Goal: Task Accomplishment & Management: Use online tool/utility

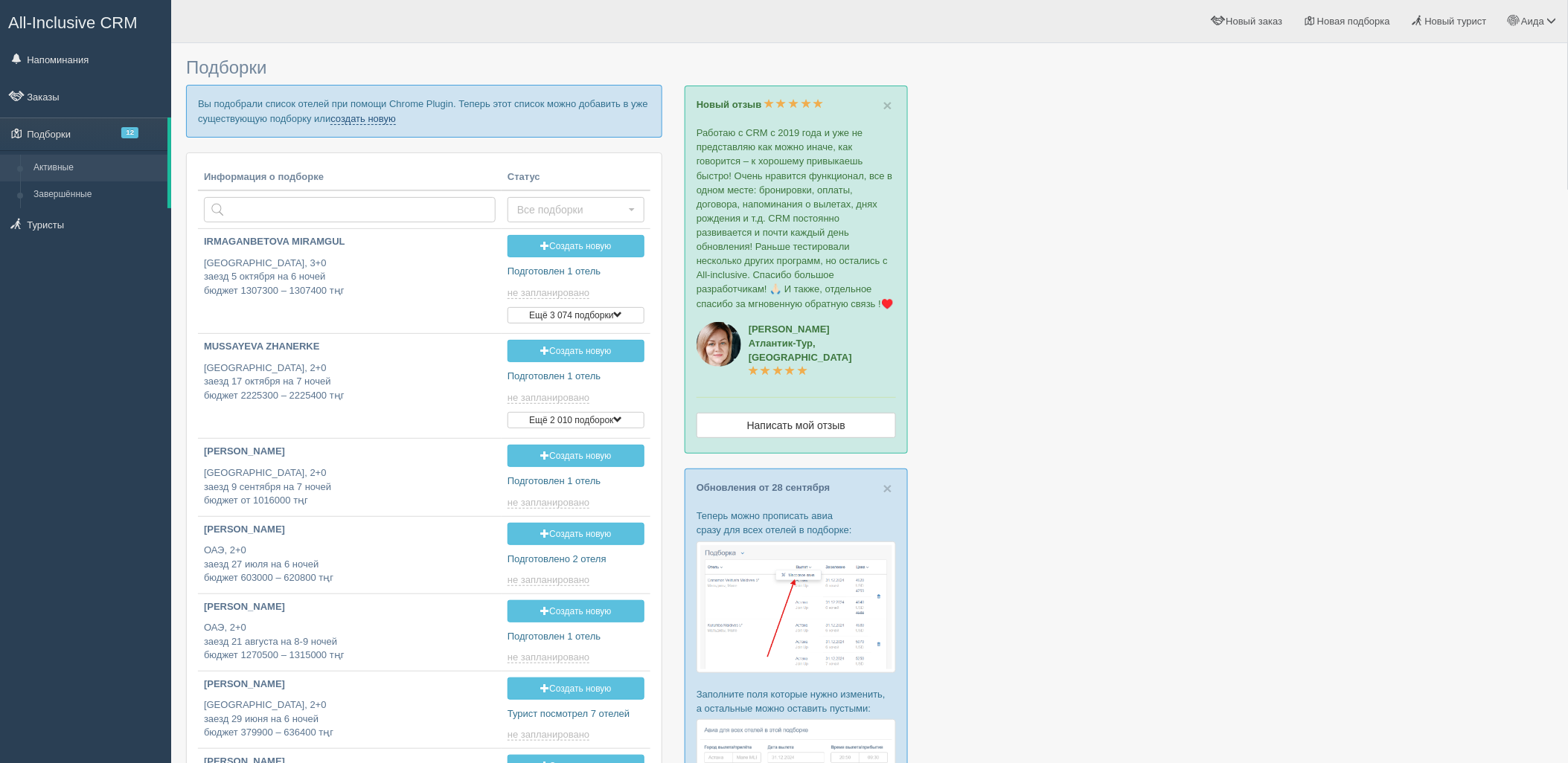
click at [370, 120] on link "создать новую" at bounding box center [363, 119] width 65 height 12
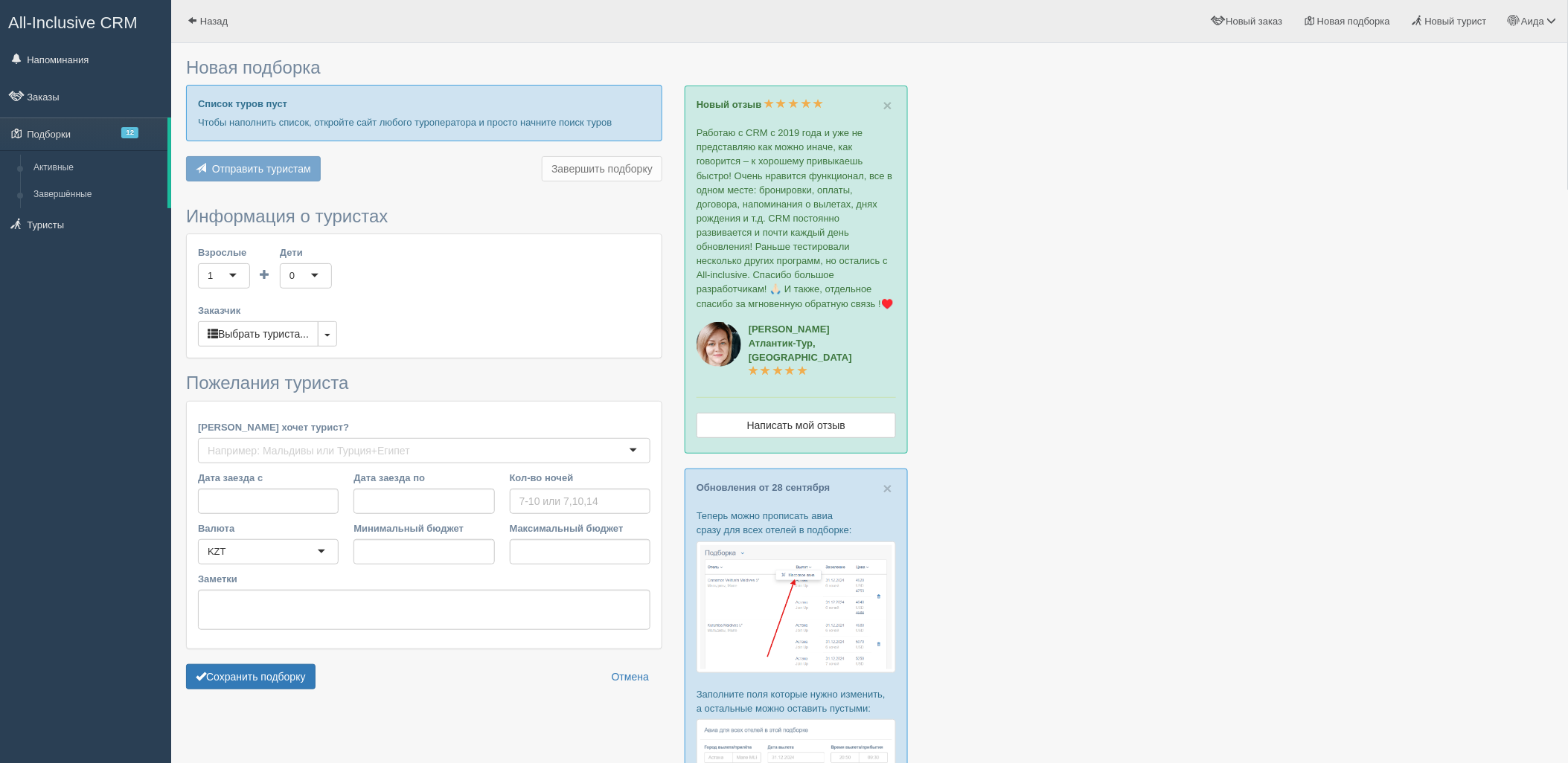
type input "9-10"
type input "1385500"
type input "2325000"
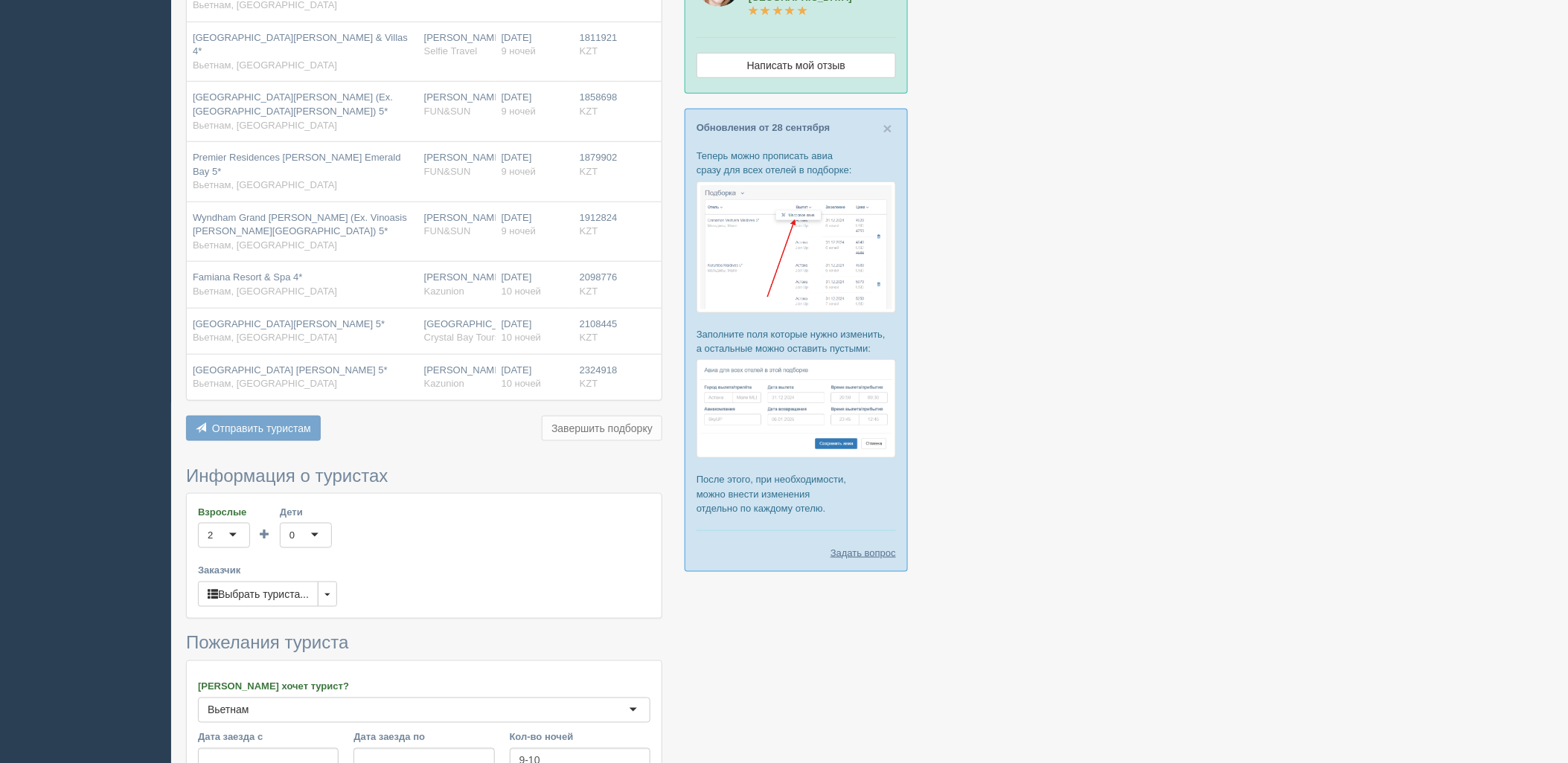
scroll to position [581, 0]
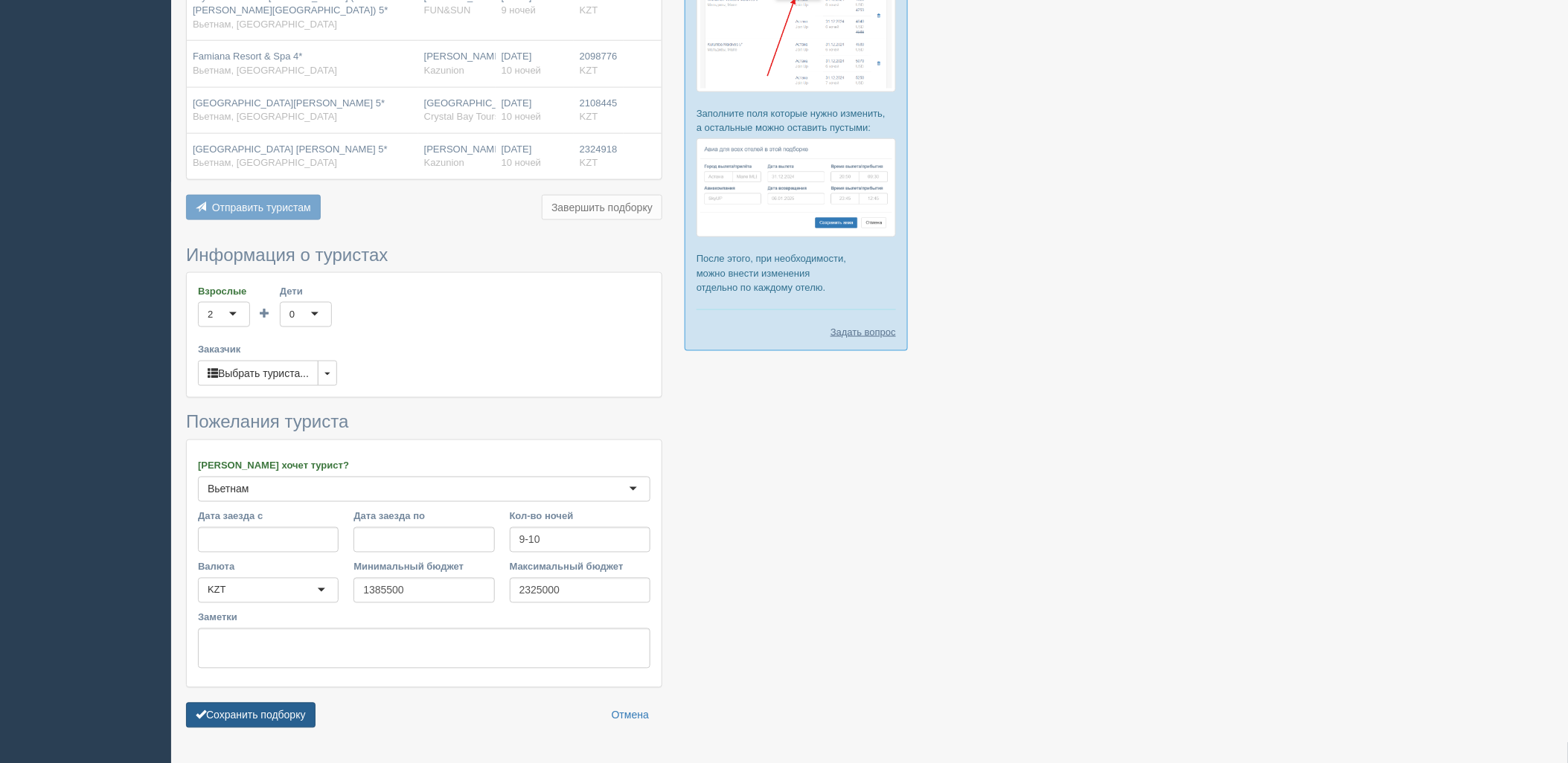
click at [257, 703] on button "Сохранить подборку" at bounding box center [251, 716] width 130 height 25
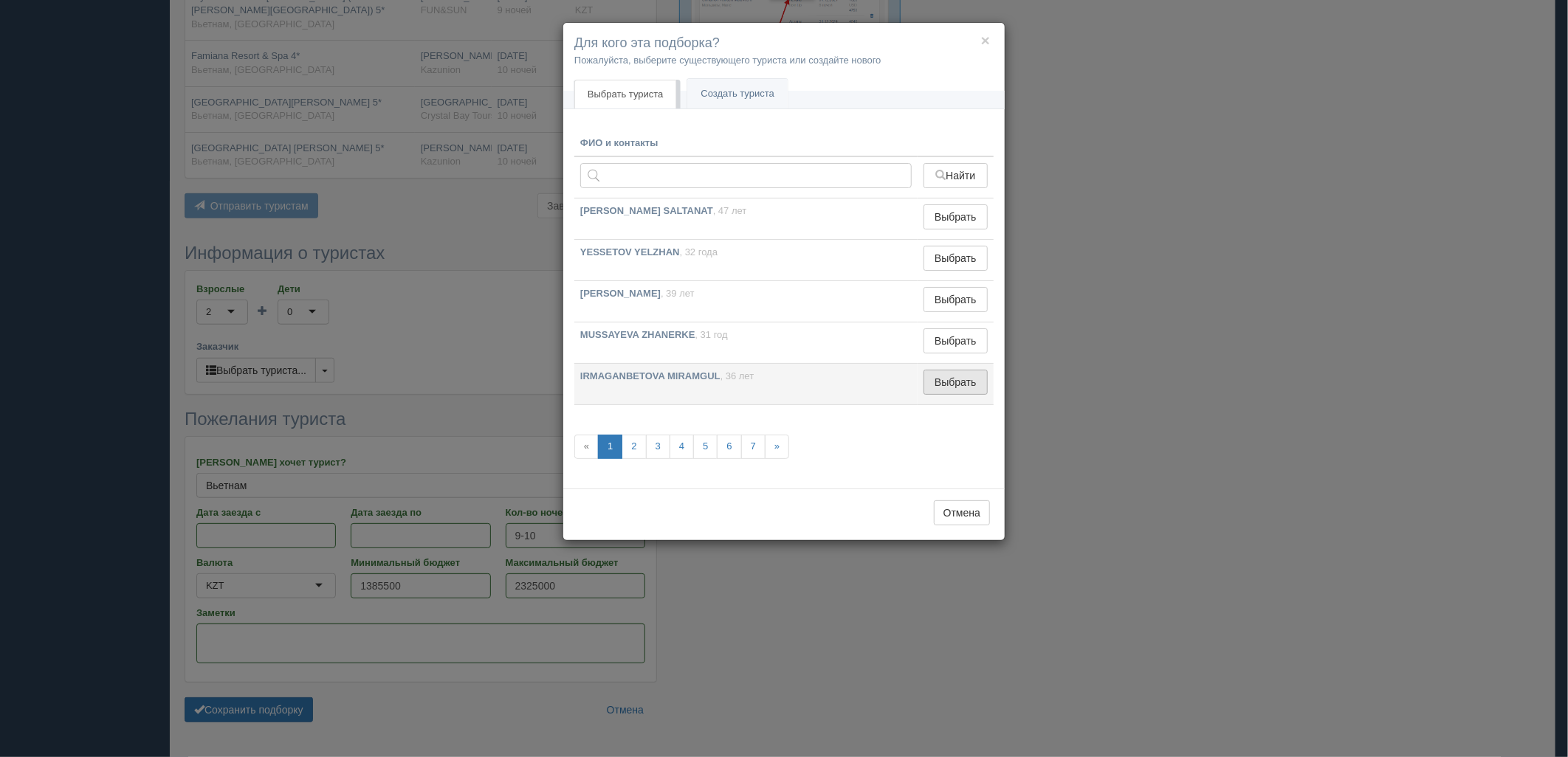
click at [926, 381] on button "Выбрать" at bounding box center [955, 382] width 64 height 25
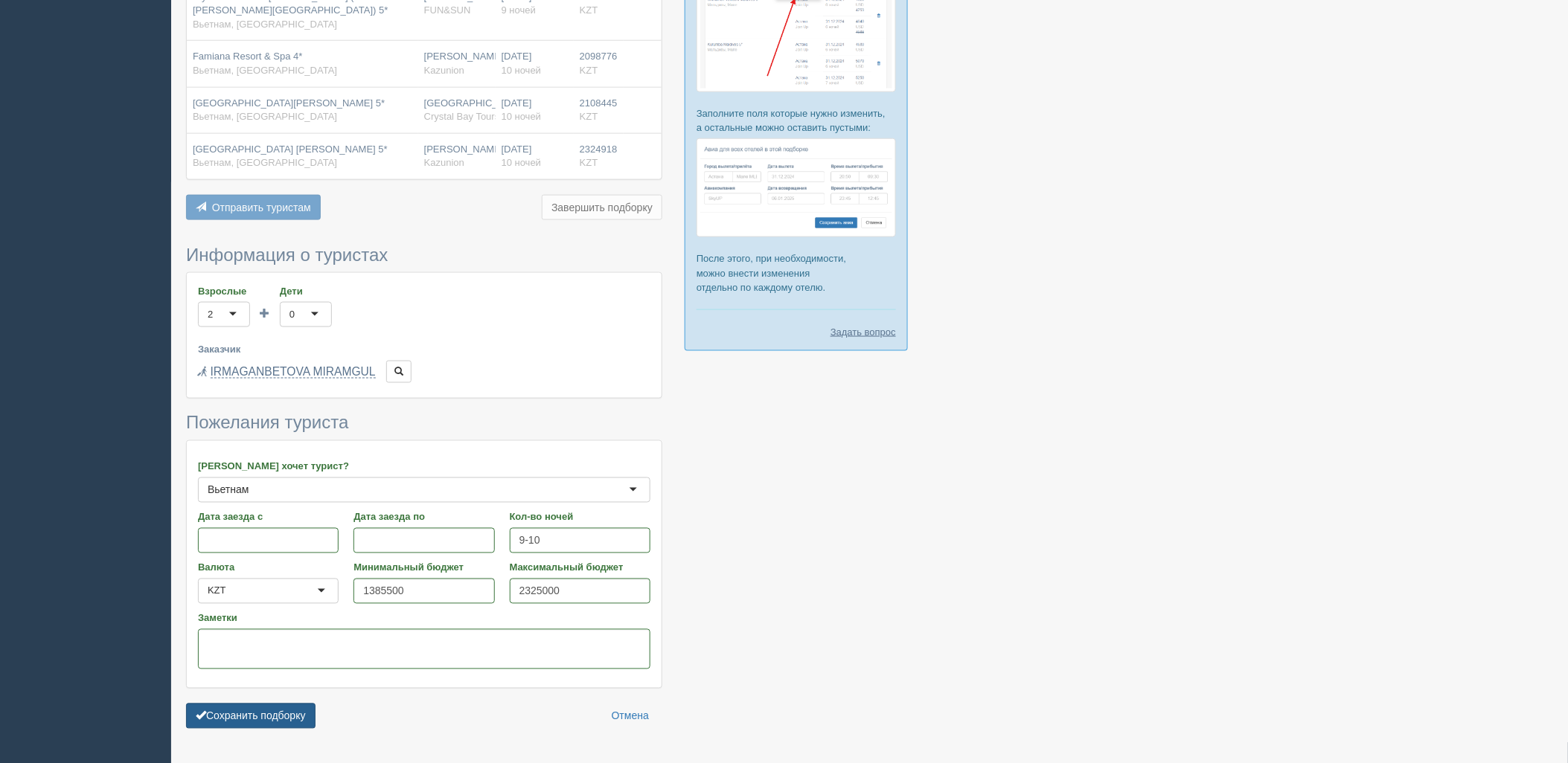
click at [259, 704] on button "Сохранить подборку" at bounding box center [251, 716] width 130 height 25
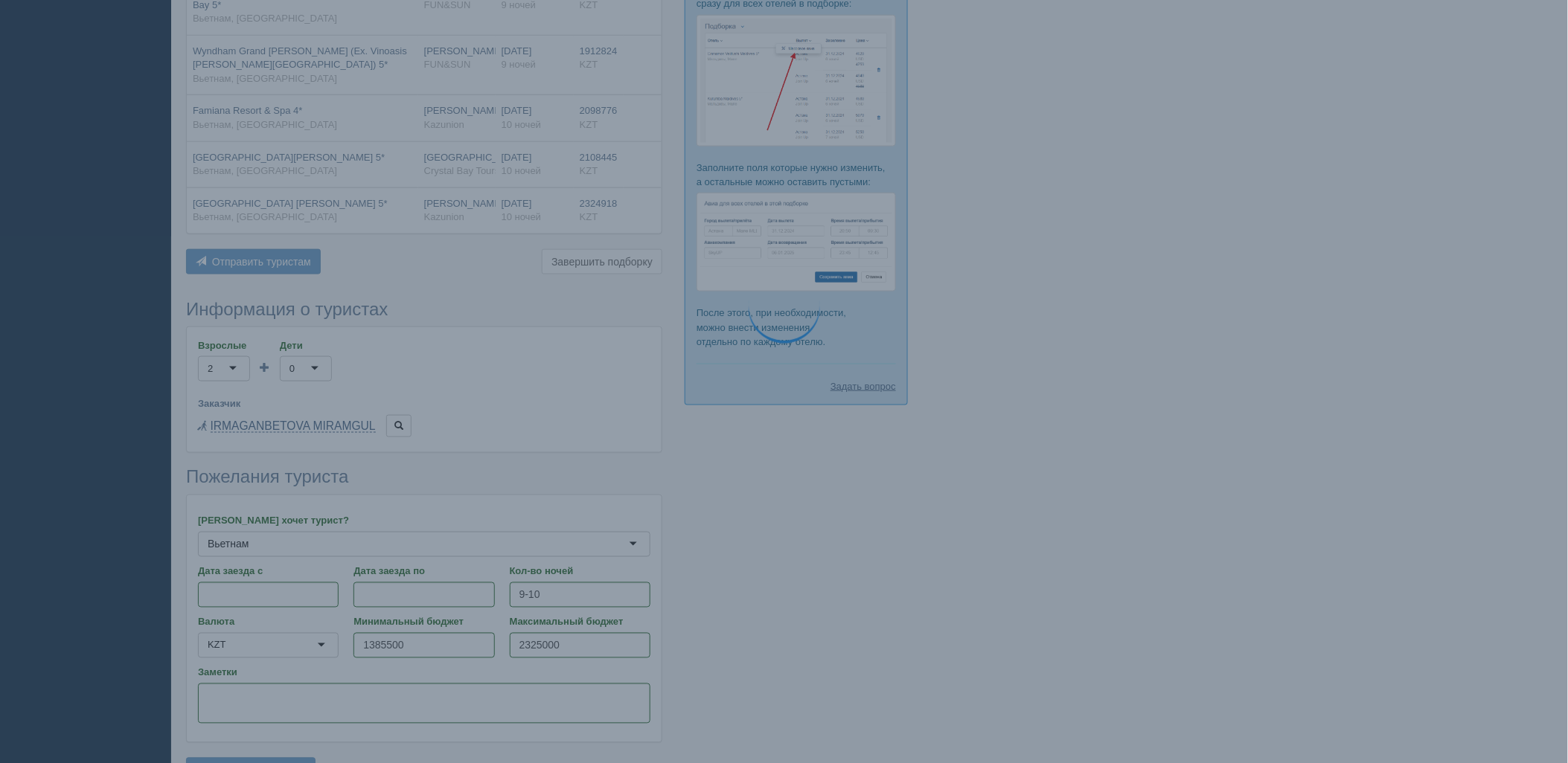
scroll to position [499, 0]
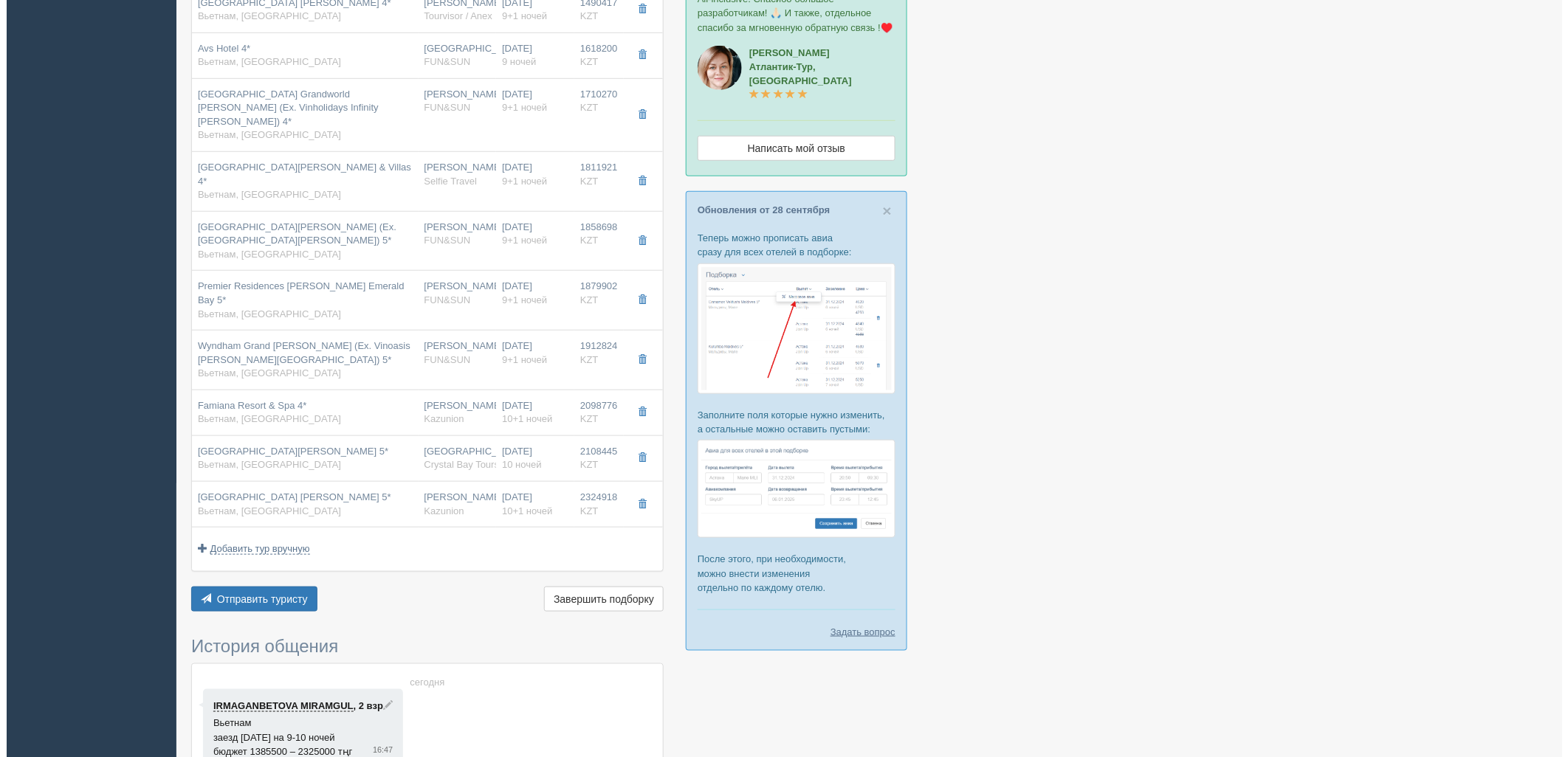
scroll to position [293, 0]
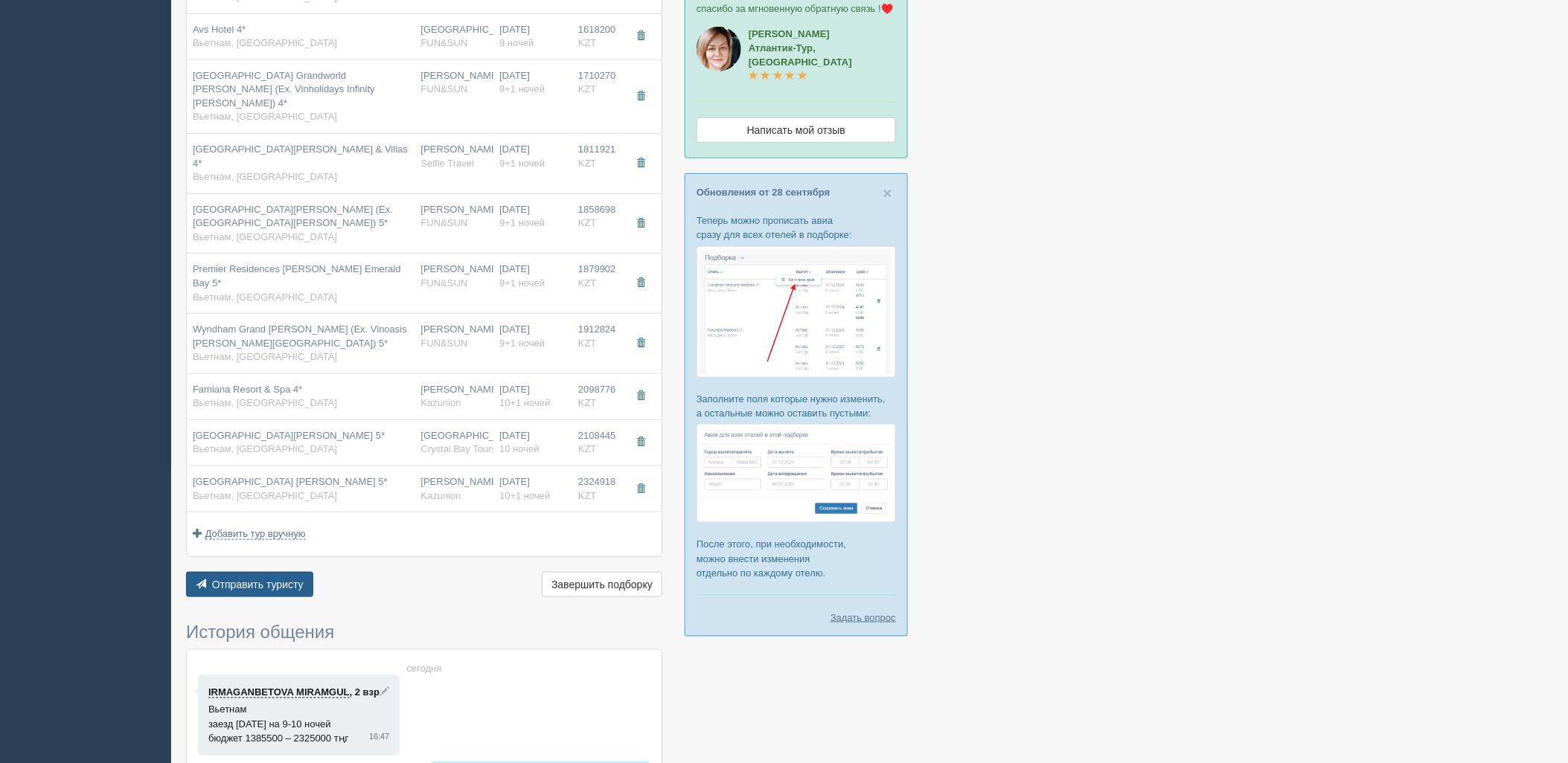
click at [291, 572] on button "Отправить туристу Отправить" at bounding box center [250, 585] width 127 height 25
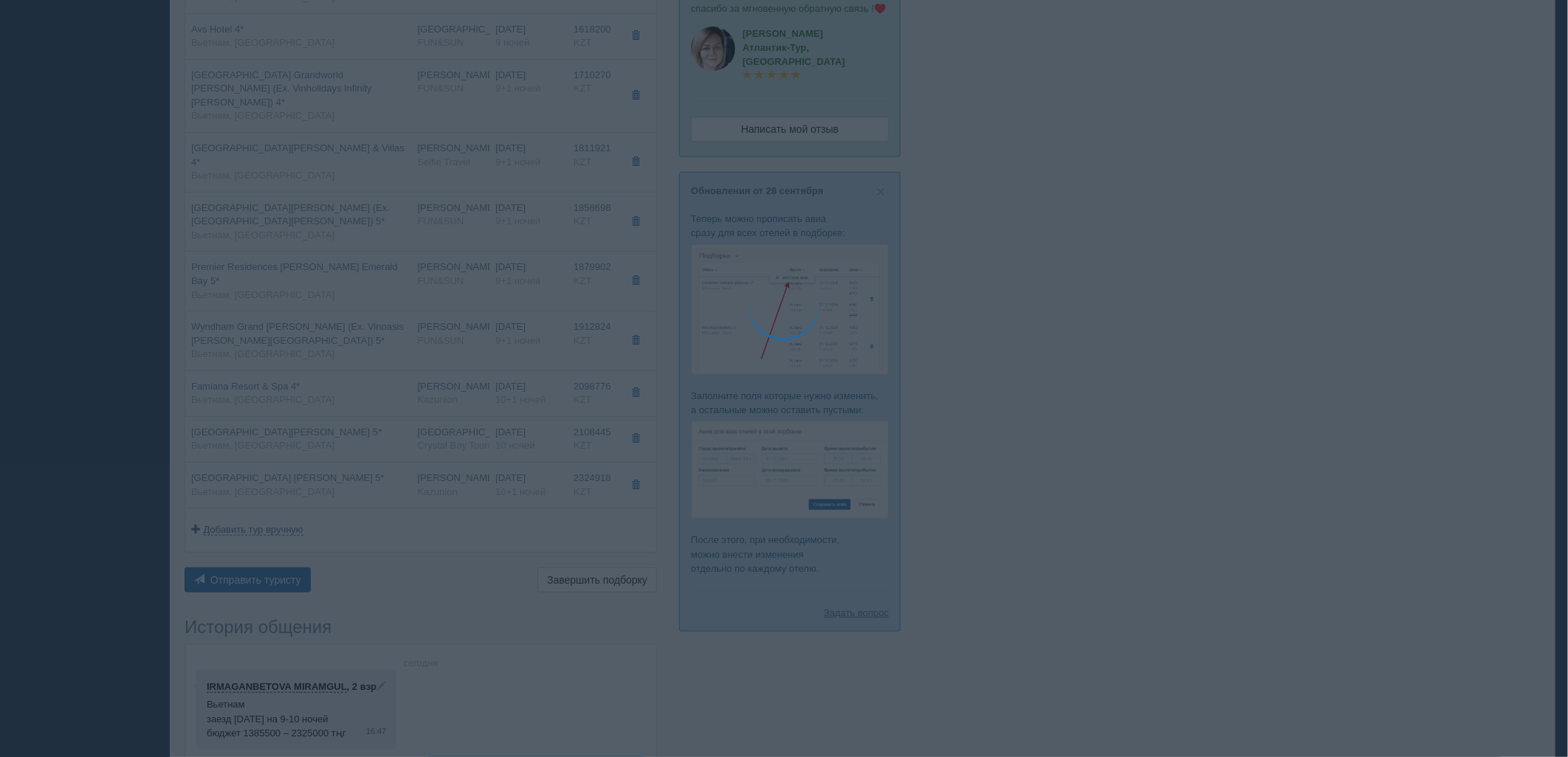
type textarea "🌞 Добрый день! Предлагаем Вам рассмотреть следующие варианты: 🌎 Вьетнам, Фукуок…"
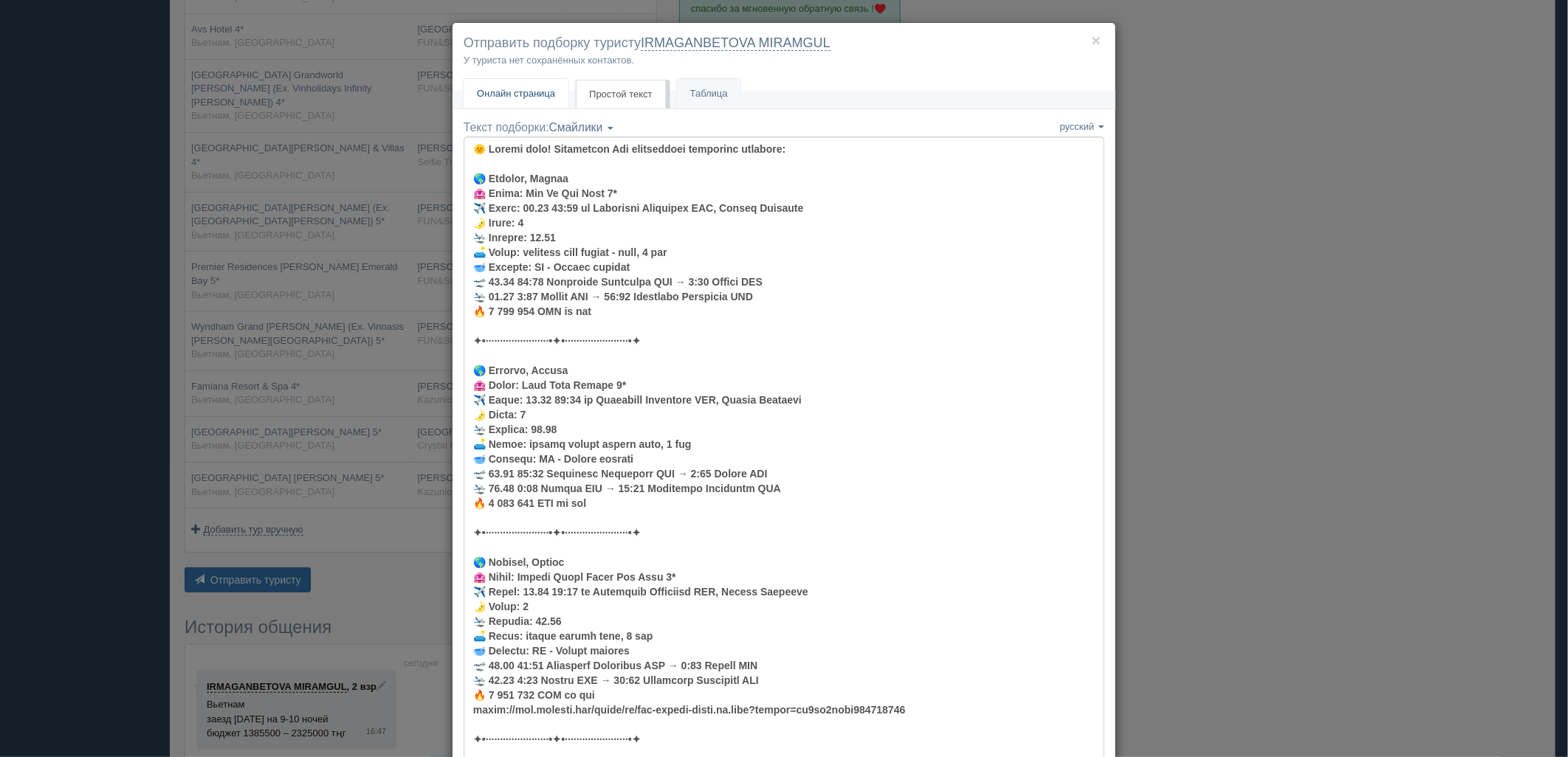
click at [515, 84] on link "Онлайн страница Онлайн" at bounding box center [516, 94] width 105 height 30
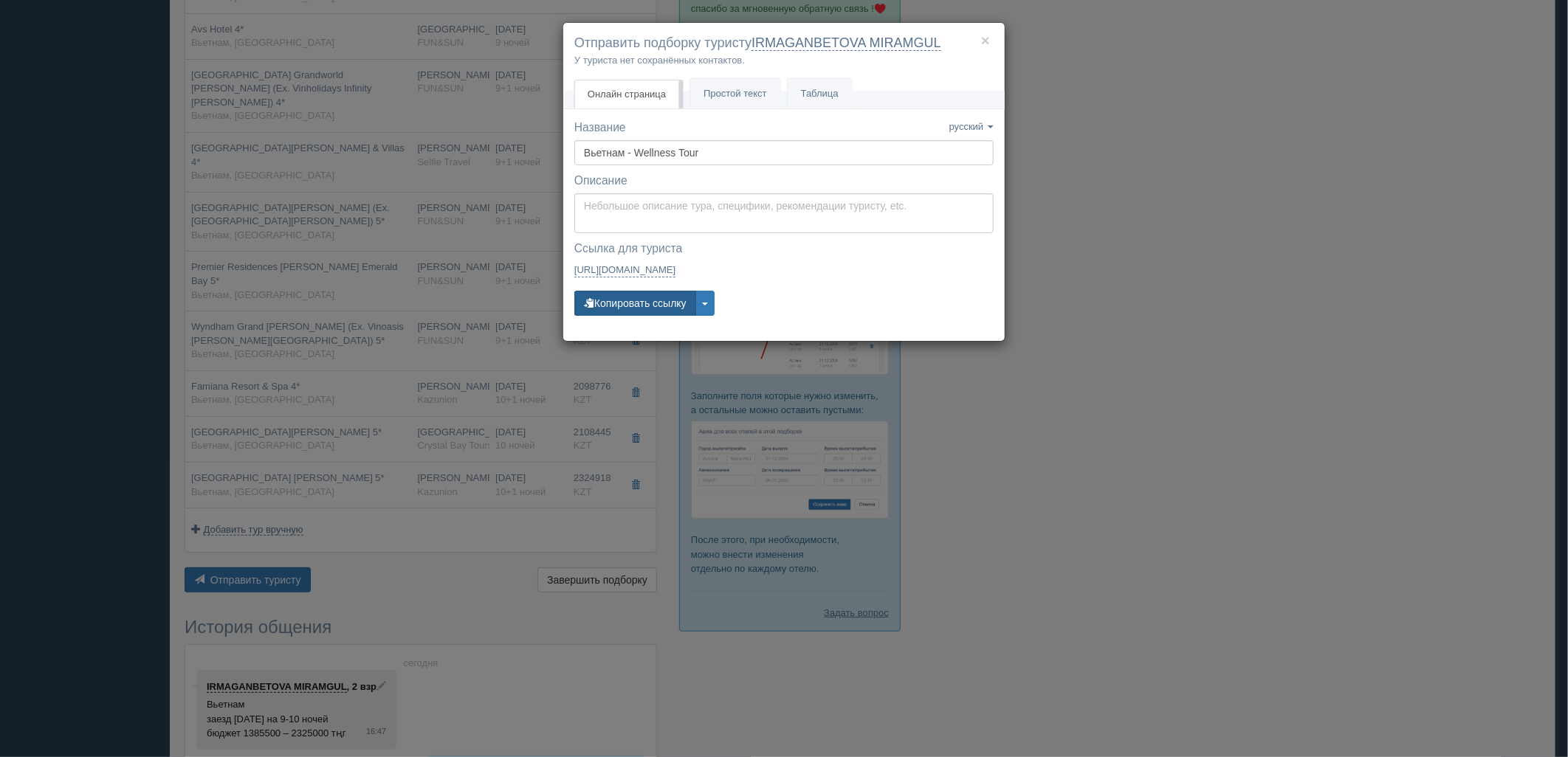
click at [625, 313] on button "Копировать ссылку" at bounding box center [634, 303] width 122 height 25
click at [1074, 261] on div "× Отправить подборку туристу IRMAGANBETOVA MIRAMGUL У туриста нет сохранённых к…" at bounding box center [784, 378] width 1568 height 757
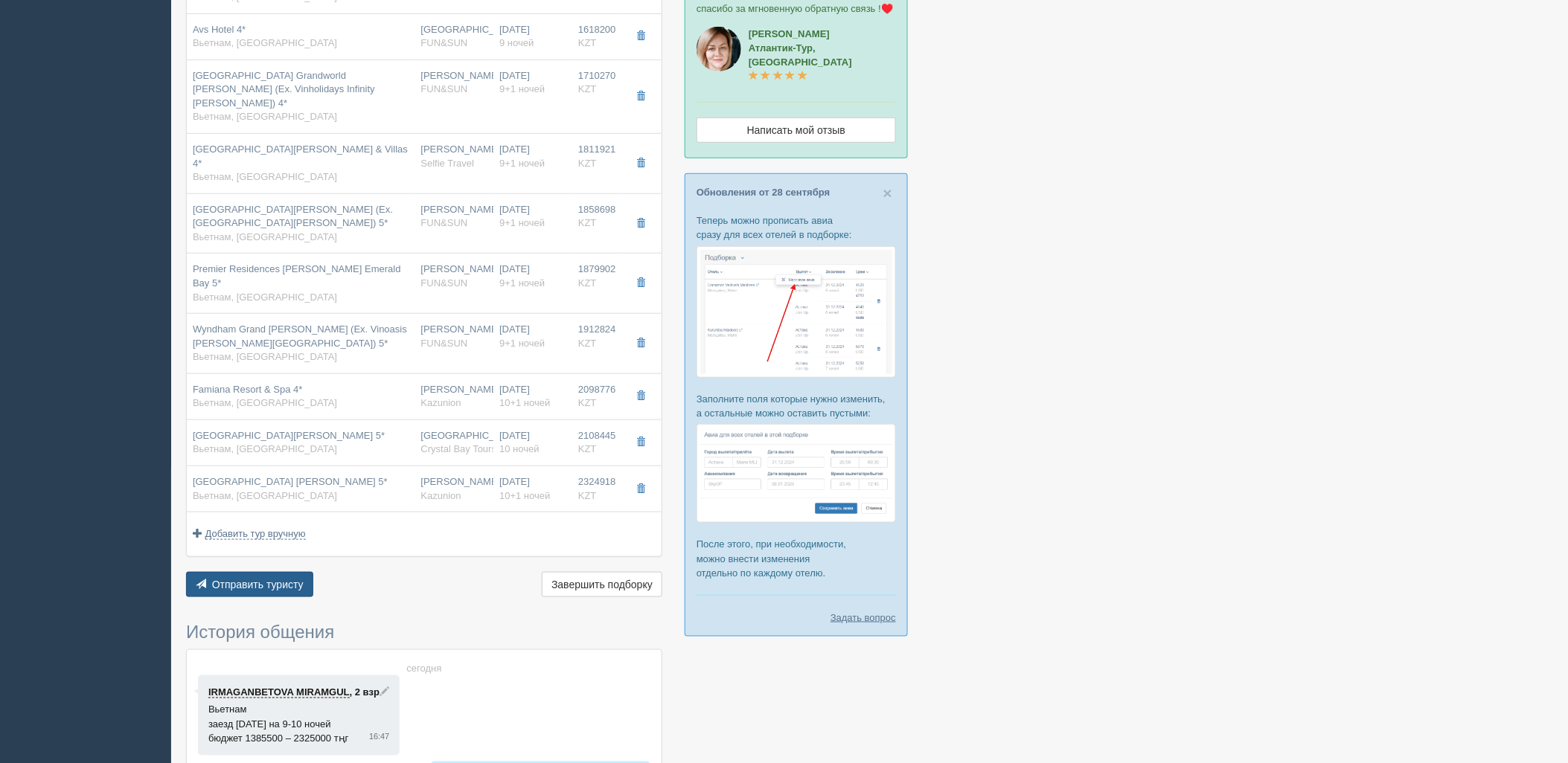
click at [293, 572] on button "Отправить туристу Отправить" at bounding box center [250, 585] width 127 height 25
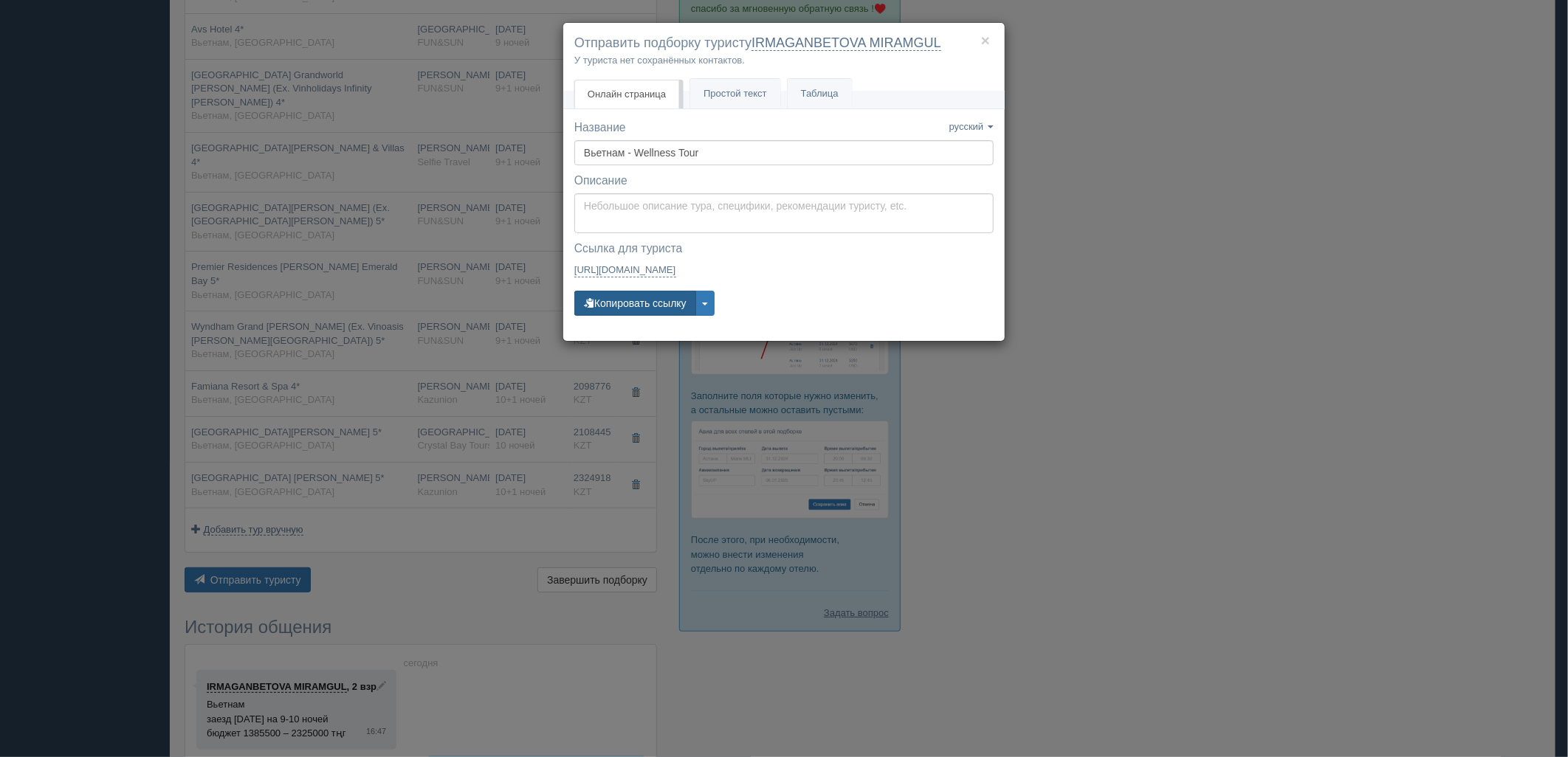
click at [609, 308] on button "Копировать ссылку" at bounding box center [634, 303] width 122 height 25
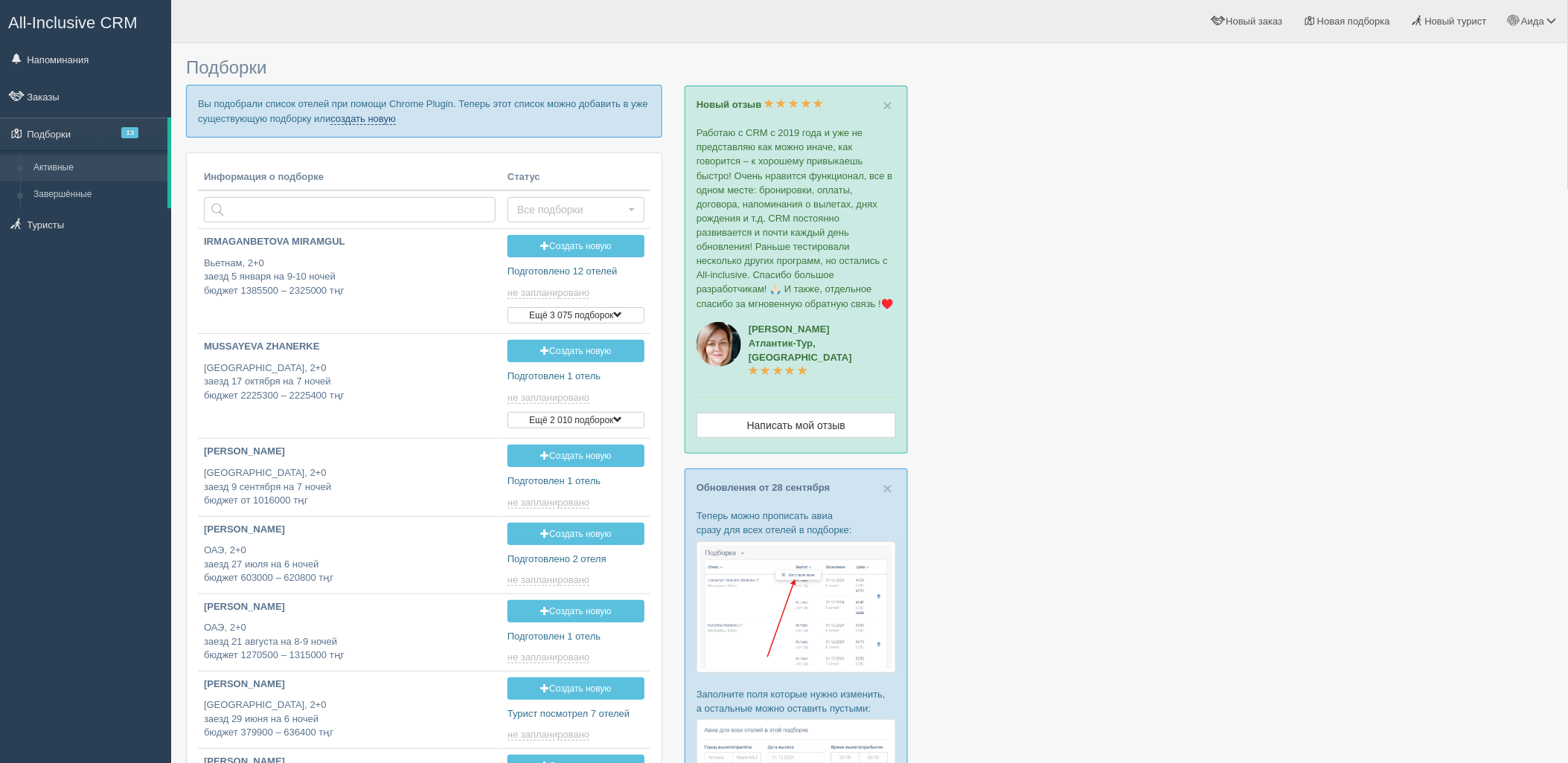
click at [366, 122] on link "создать новую" at bounding box center [363, 119] width 65 height 12
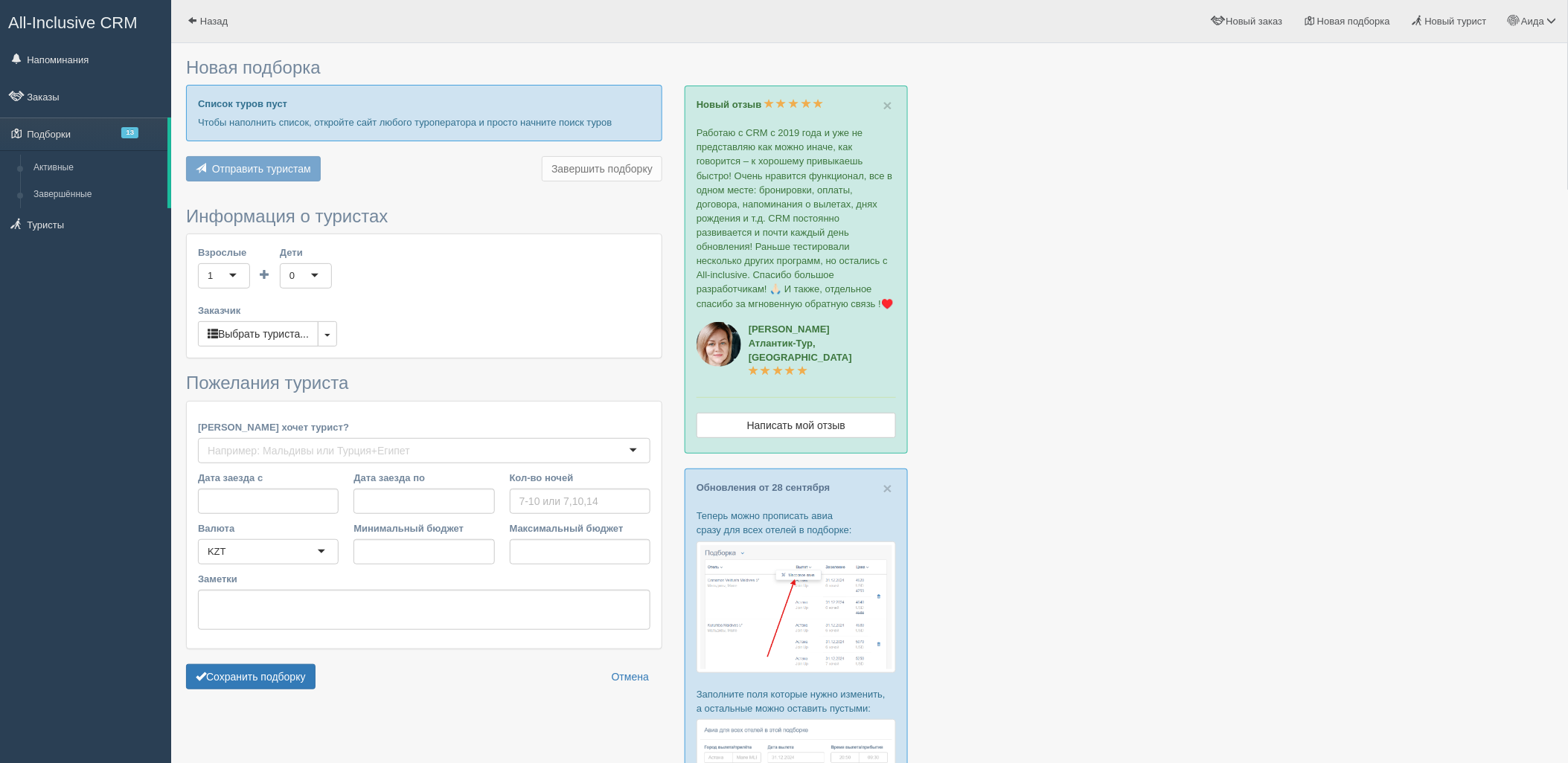
type input "10-12"
type input "1539400"
type input "2307500"
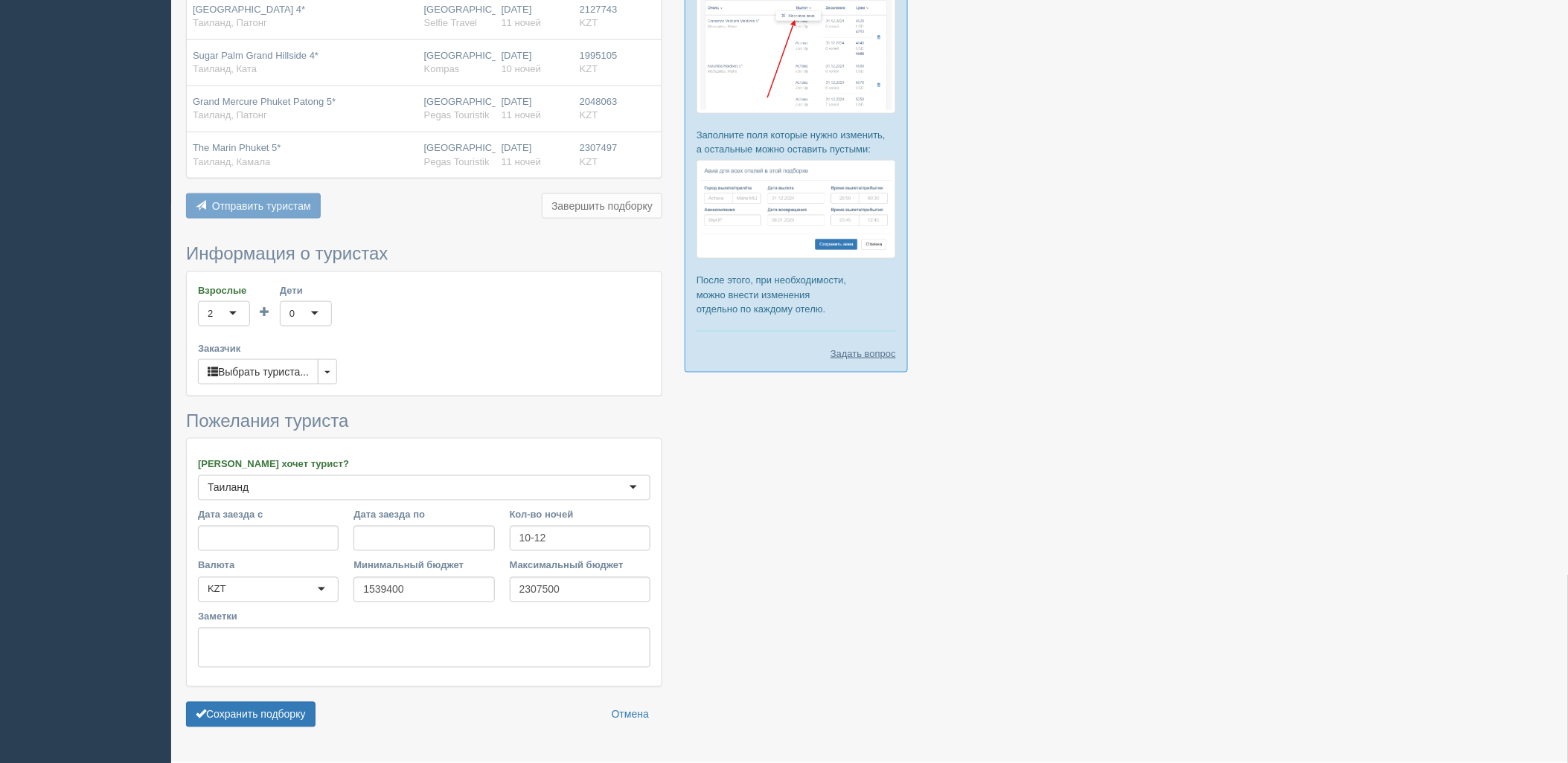
scroll to position [577, 0]
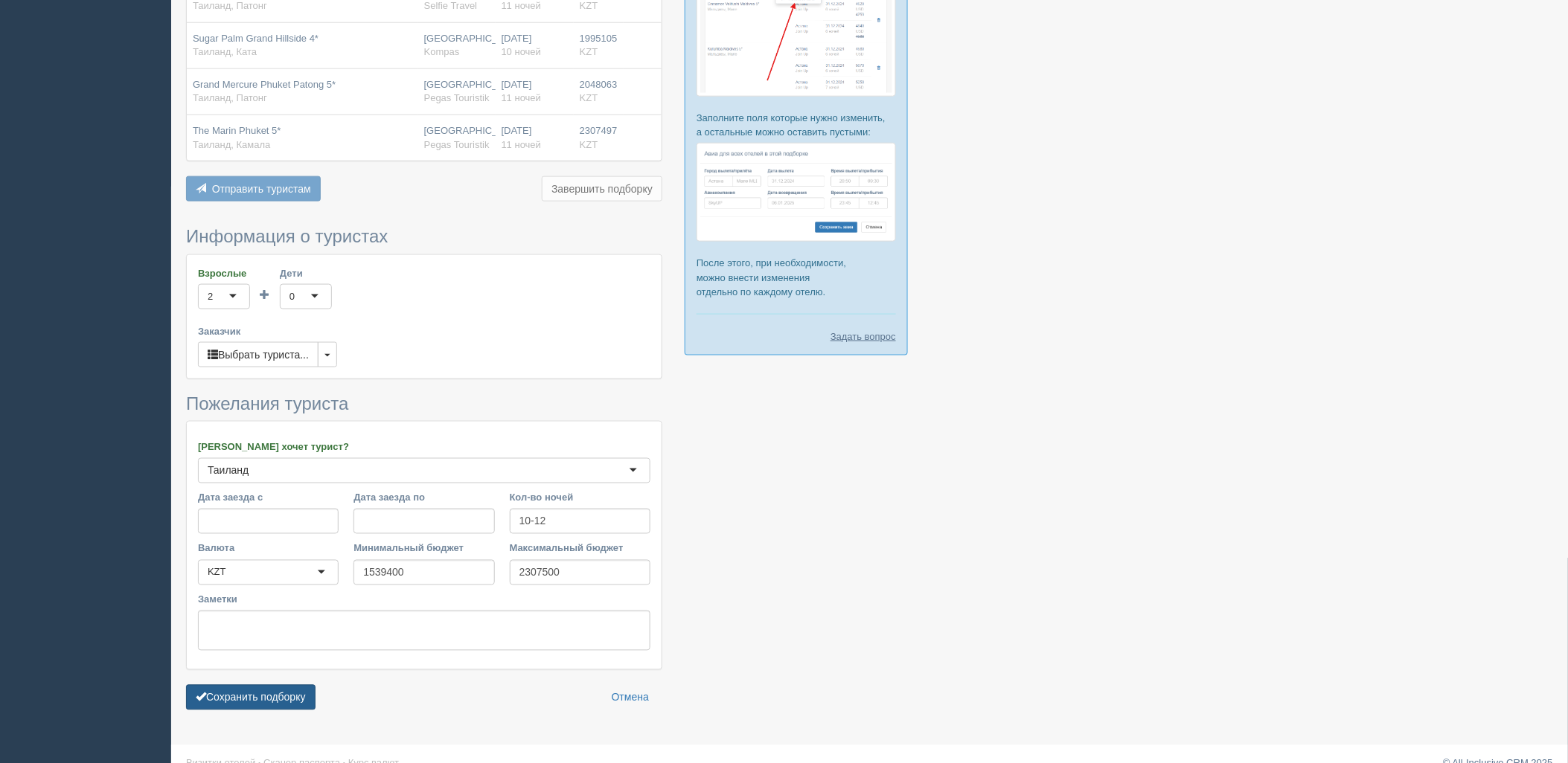
click at [302, 705] on button "Сохранить подборку" at bounding box center [251, 698] width 130 height 25
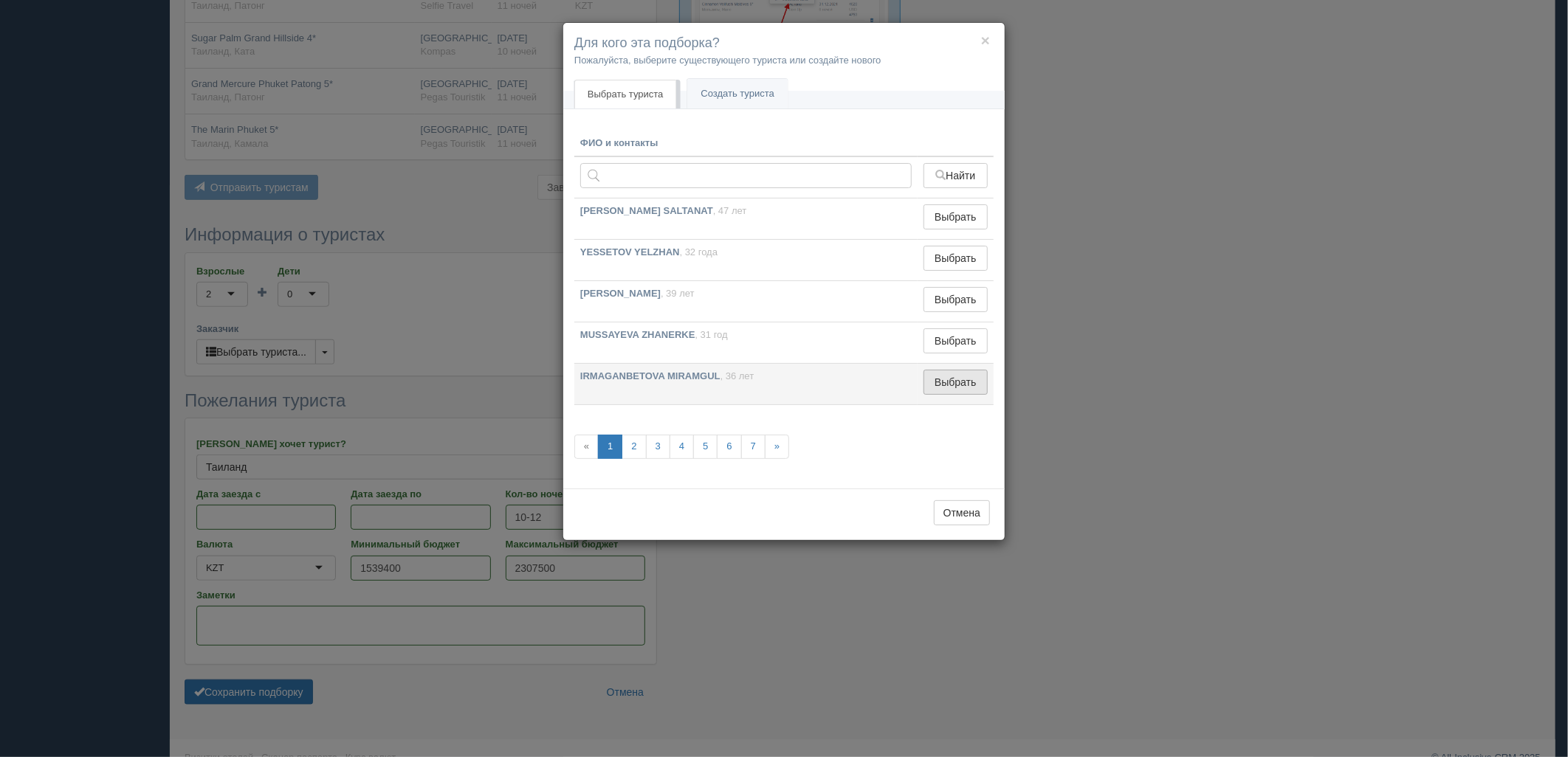
click at [926, 371] on button "Выбрать" at bounding box center [955, 382] width 64 height 25
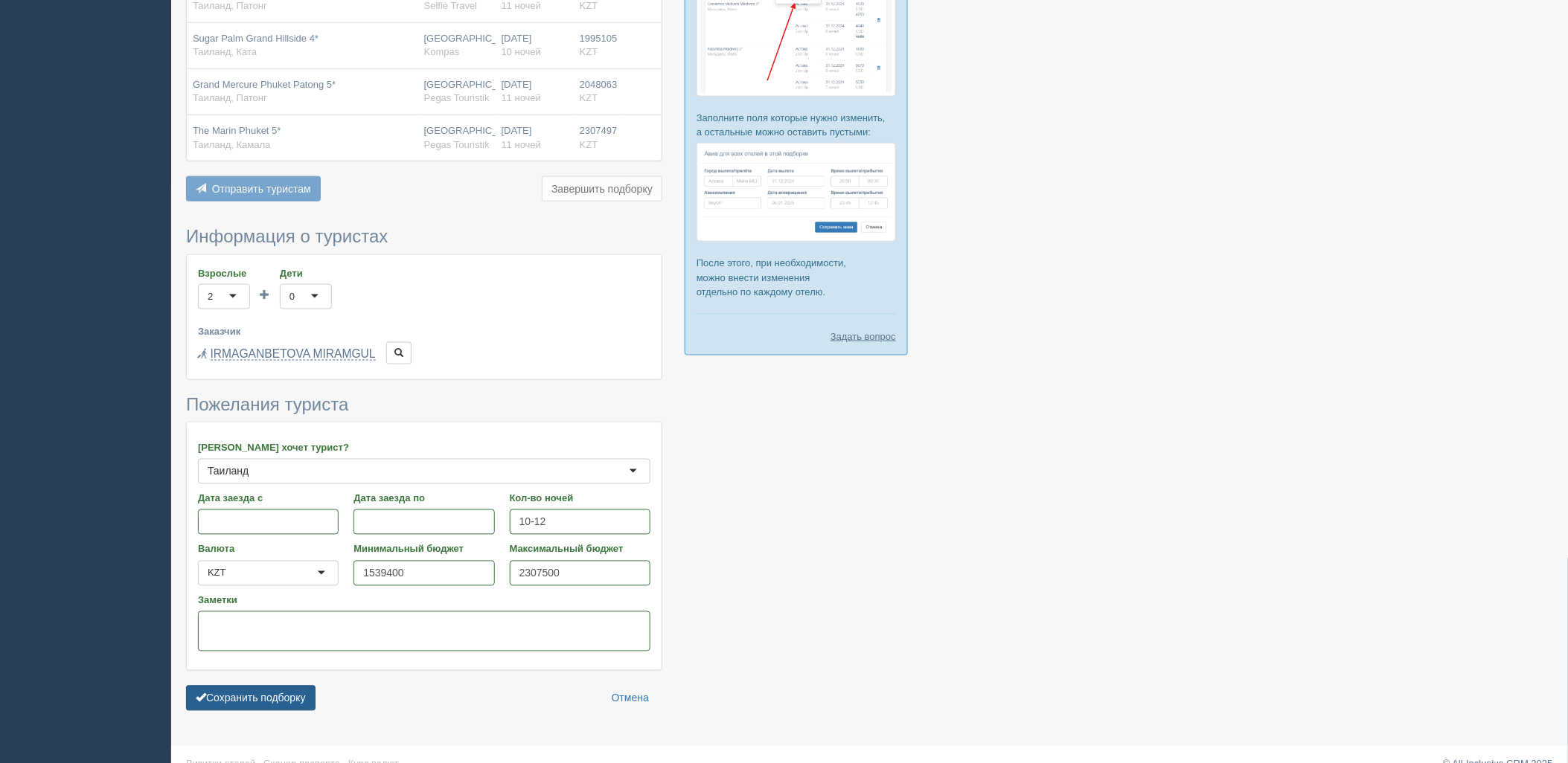
click at [285, 694] on button "Сохранить подборку" at bounding box center [251, 699] width 130 height 25
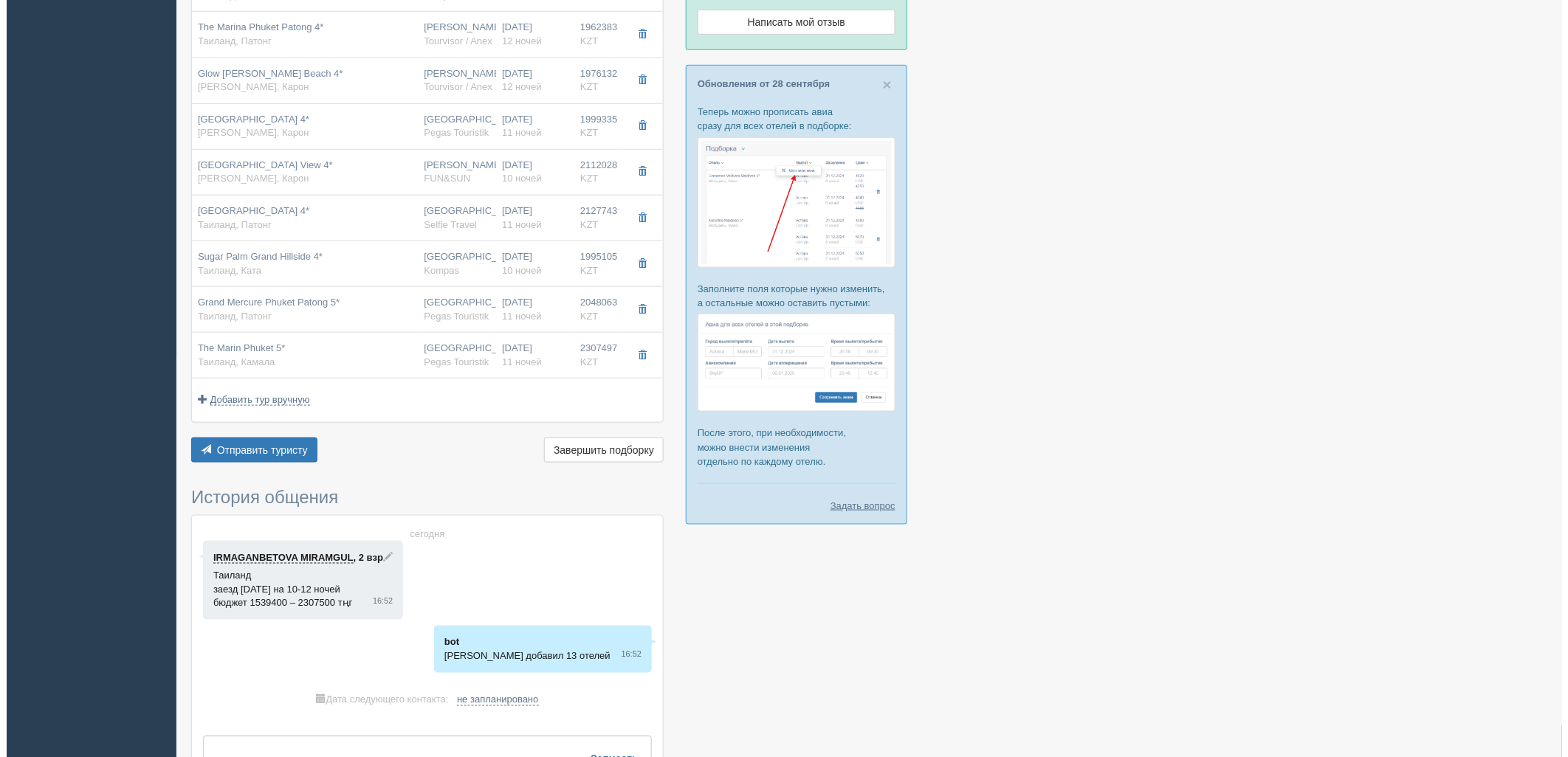
scroll to position [513, 0]
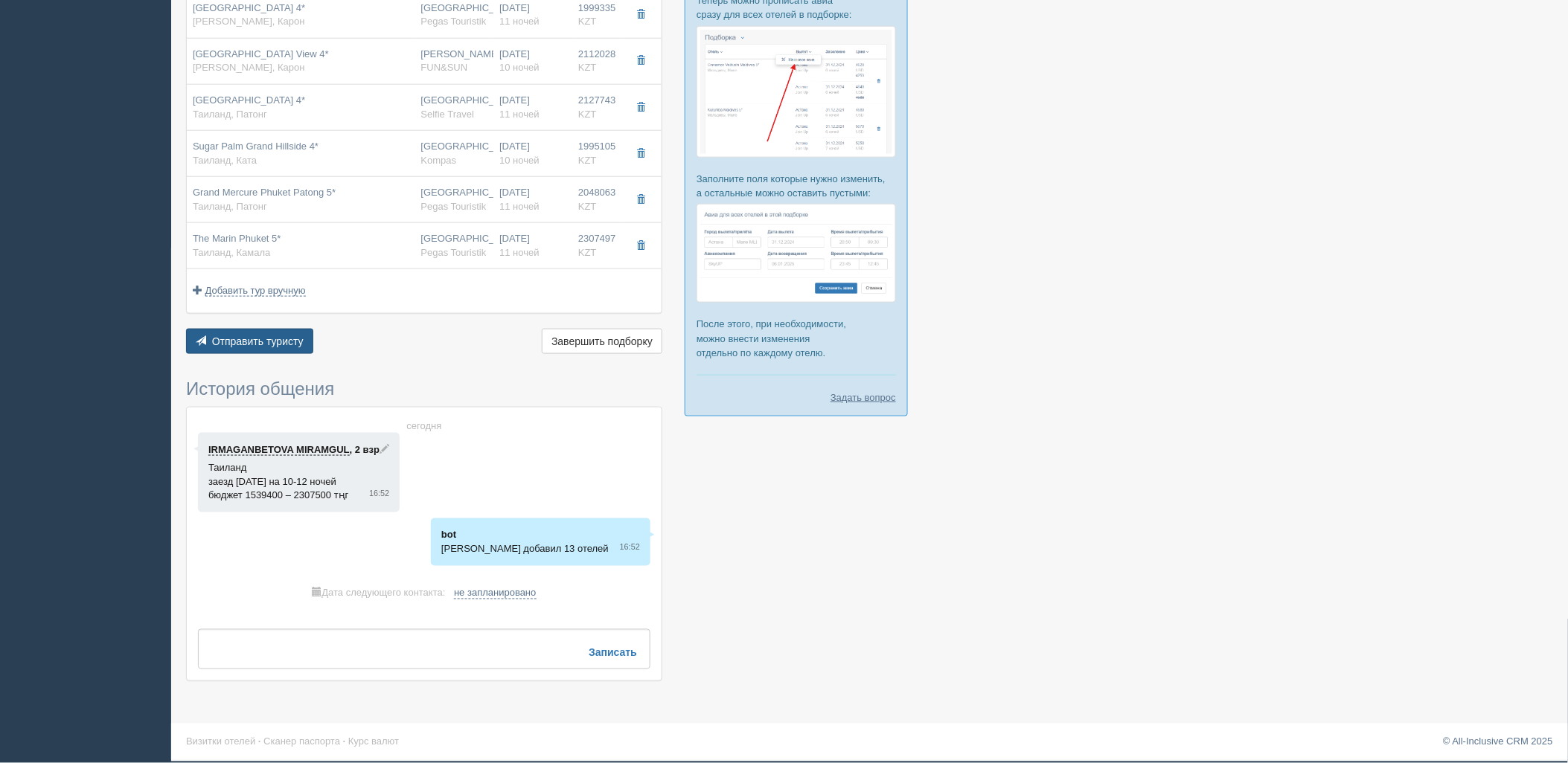
click at [255, 343] on span "Отправить туристу" at bounding box center [258, 341] width 91 height 12
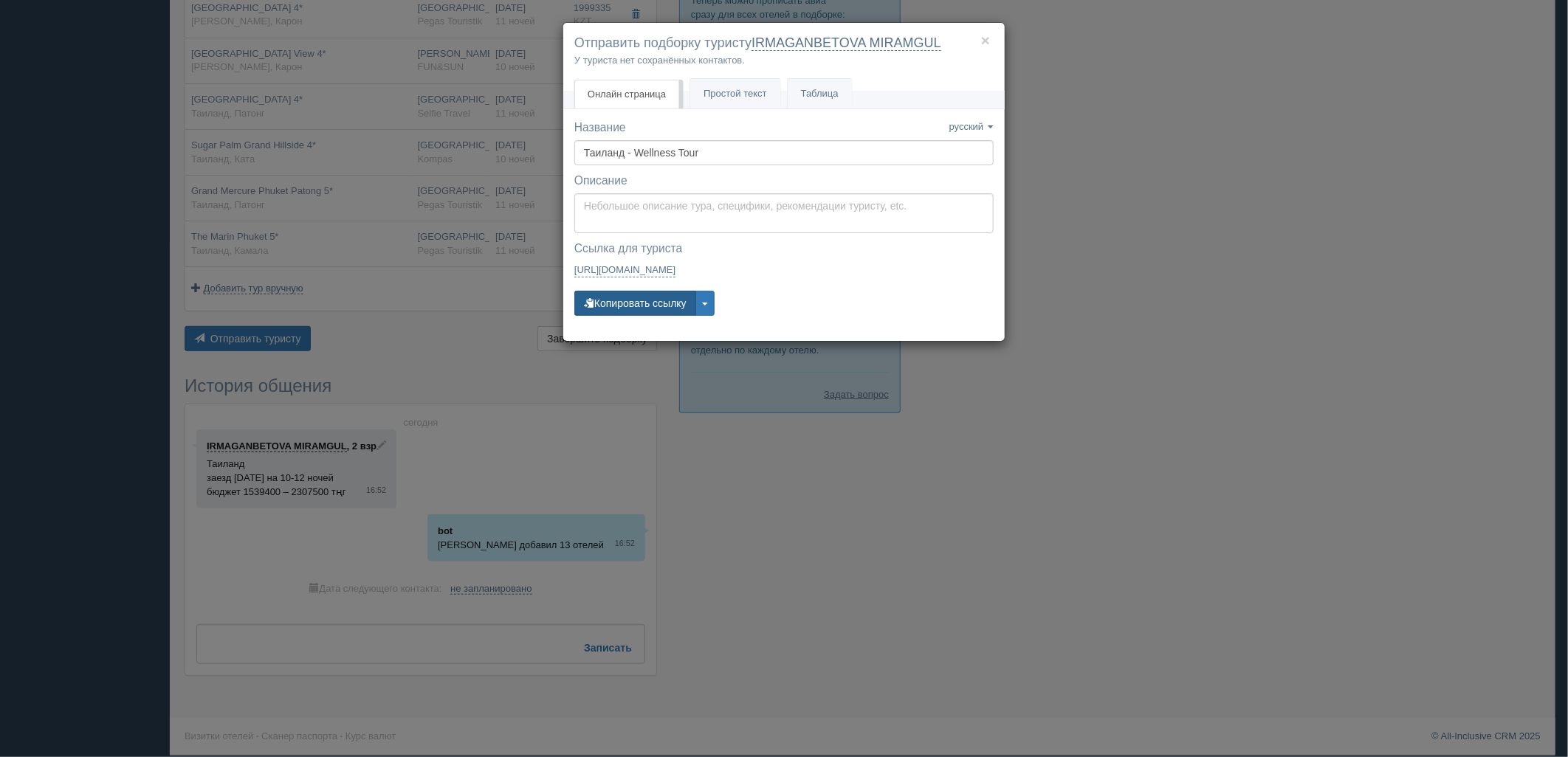
click at [636, 307] on button "Копировать ссылку" at bounding box center [634, 303] width 122 height 25
click at [1460, 402] on div "× Отправить подборку туристу IRMAGANBETOVA MIRAMGUL У туриста нет сохранённых к…" at bounding box center [784, 378] width 1568 height 757
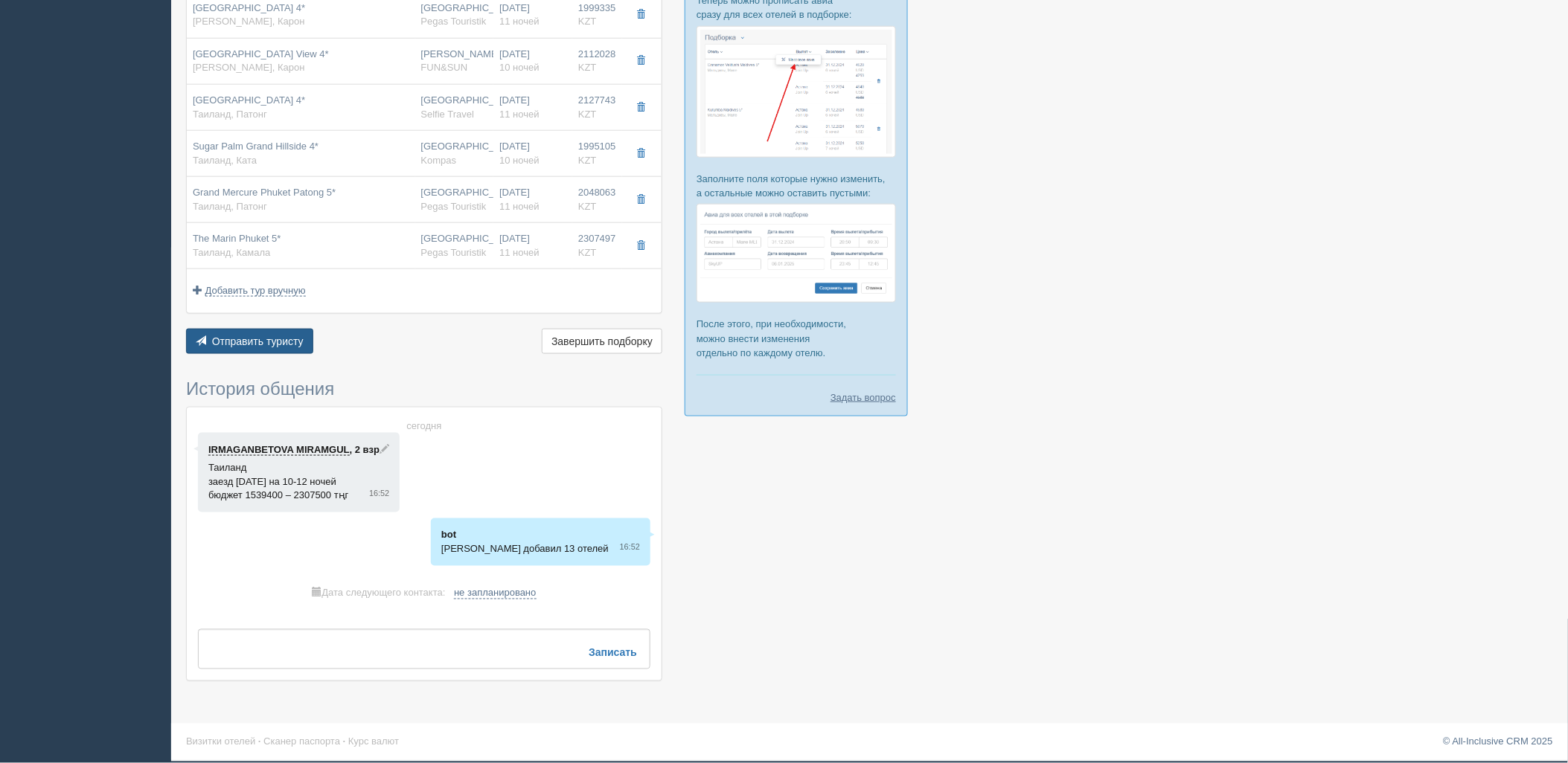
click at [278, 340] on span "Отправить туристу" at bounding box center [258, 341] width 91 height 12
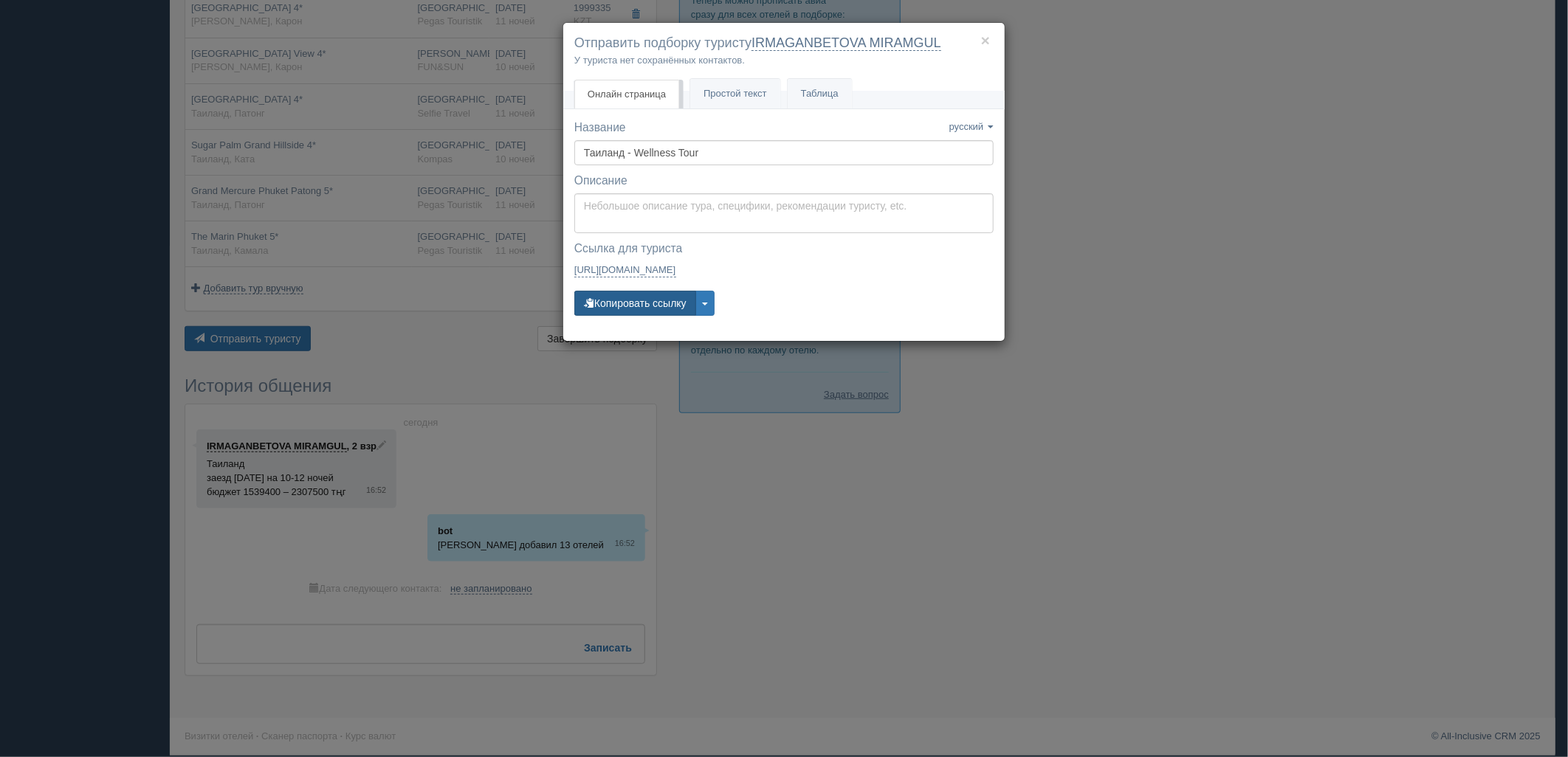
click at [598, 315] on button "Копировать ссылку" at bounding box center [634, 303] width 122 height 25
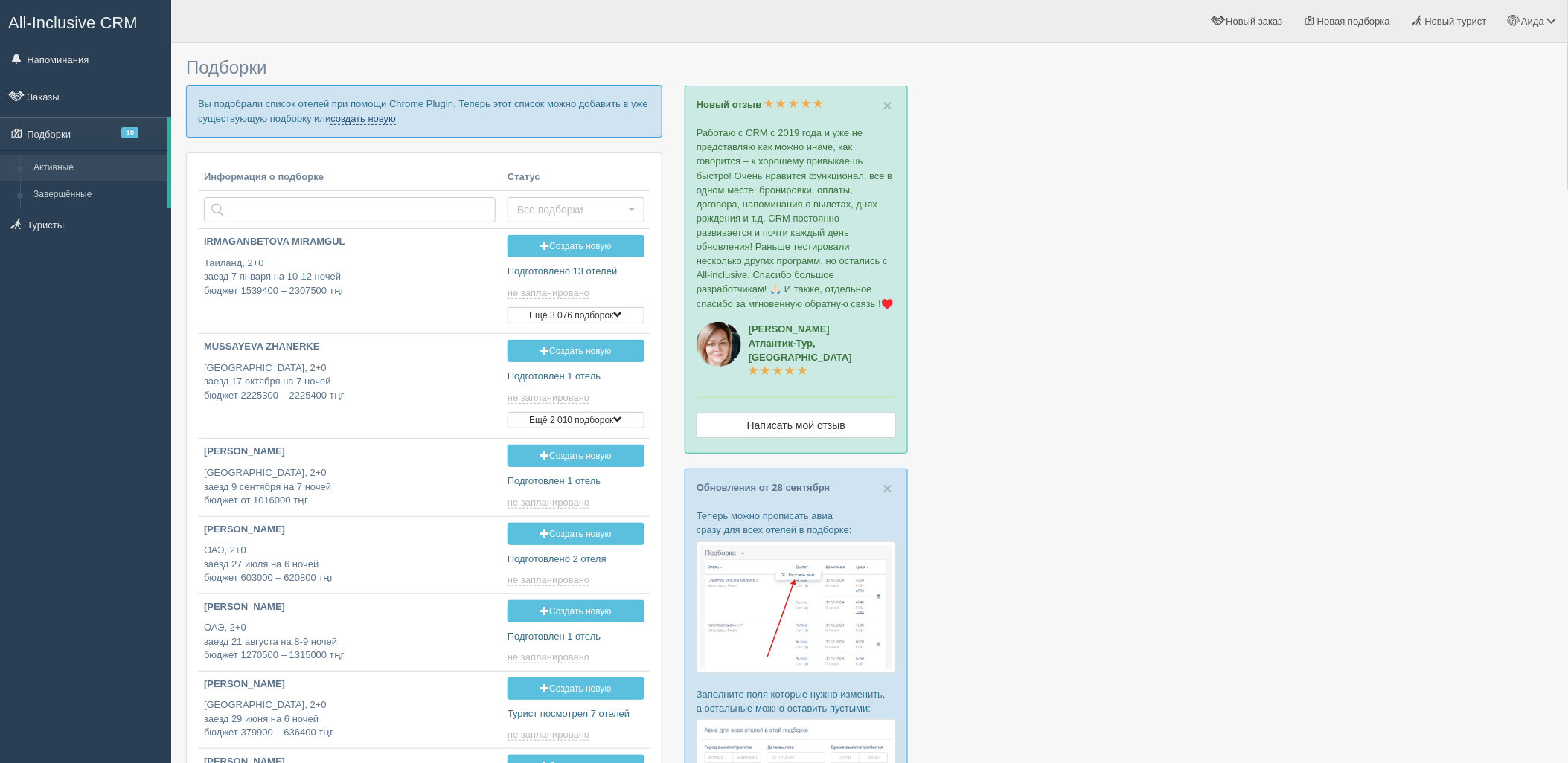
click at [351, 123] on link "создать новую" at bounding box center [363, 119] width 65 height 12
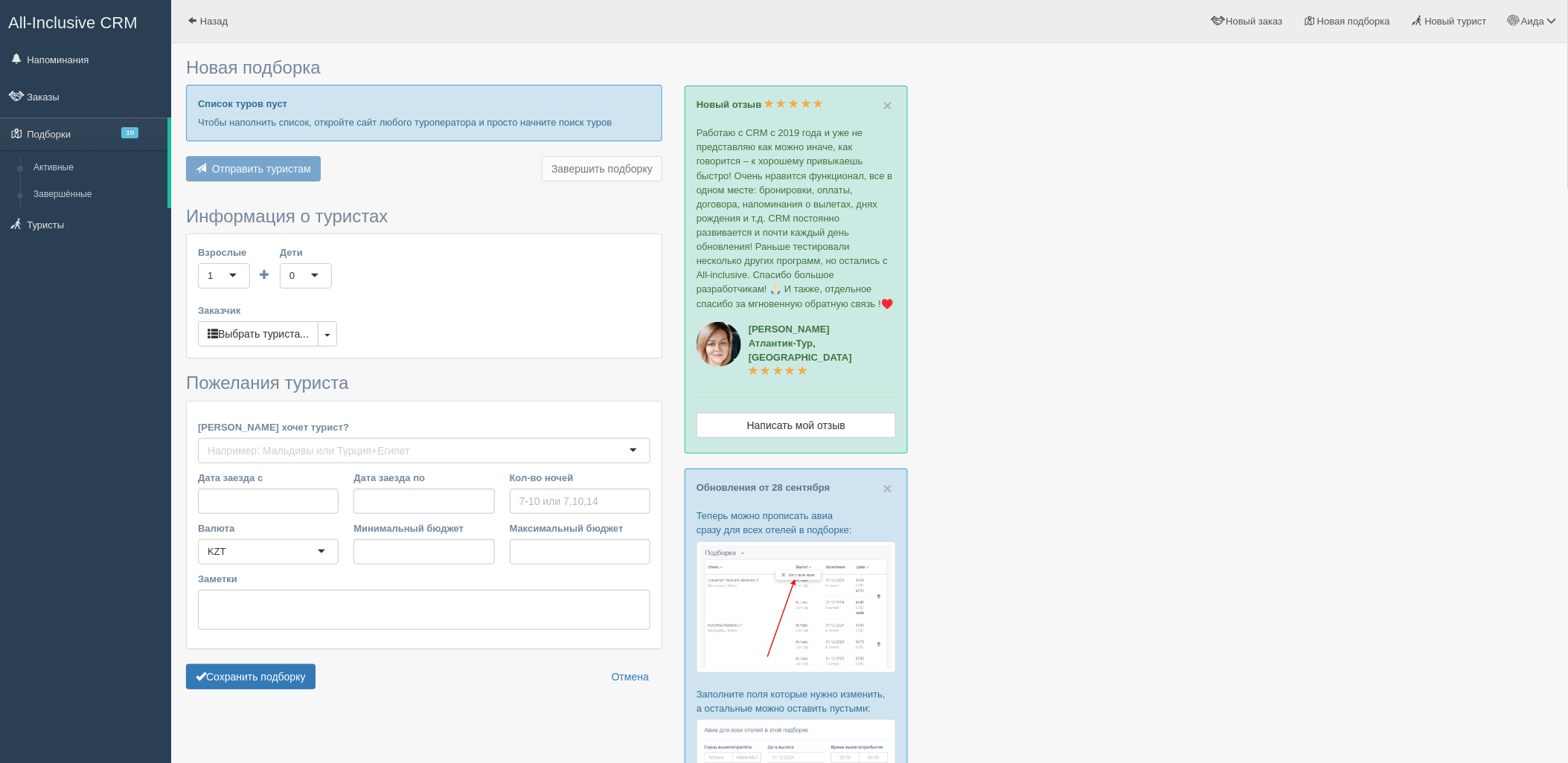
type input "9-10"
type input "1064400"
type input "1465400"
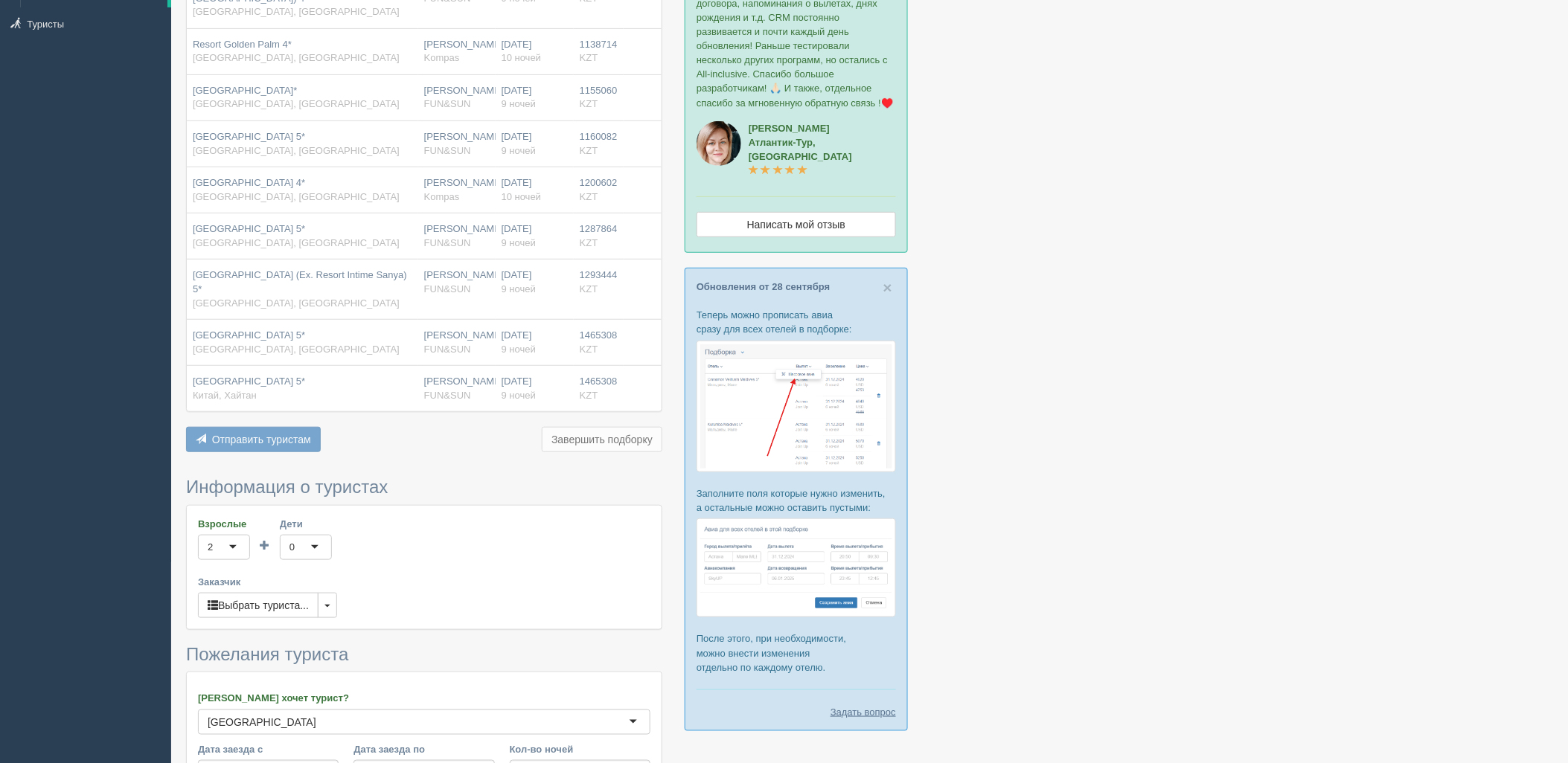
drag, startPoint x: 1567, startPoint y: 410, endPoint x: 1313, endPoint y: 622, distance: 330.8
click at [1534, 526] on div "Новая подборка Отель Вылет Заселение Цена Ssaw Boutique Hotel 4* Китай, Хайнань…" at bounding box center [869, 417] width 1397 height 1235
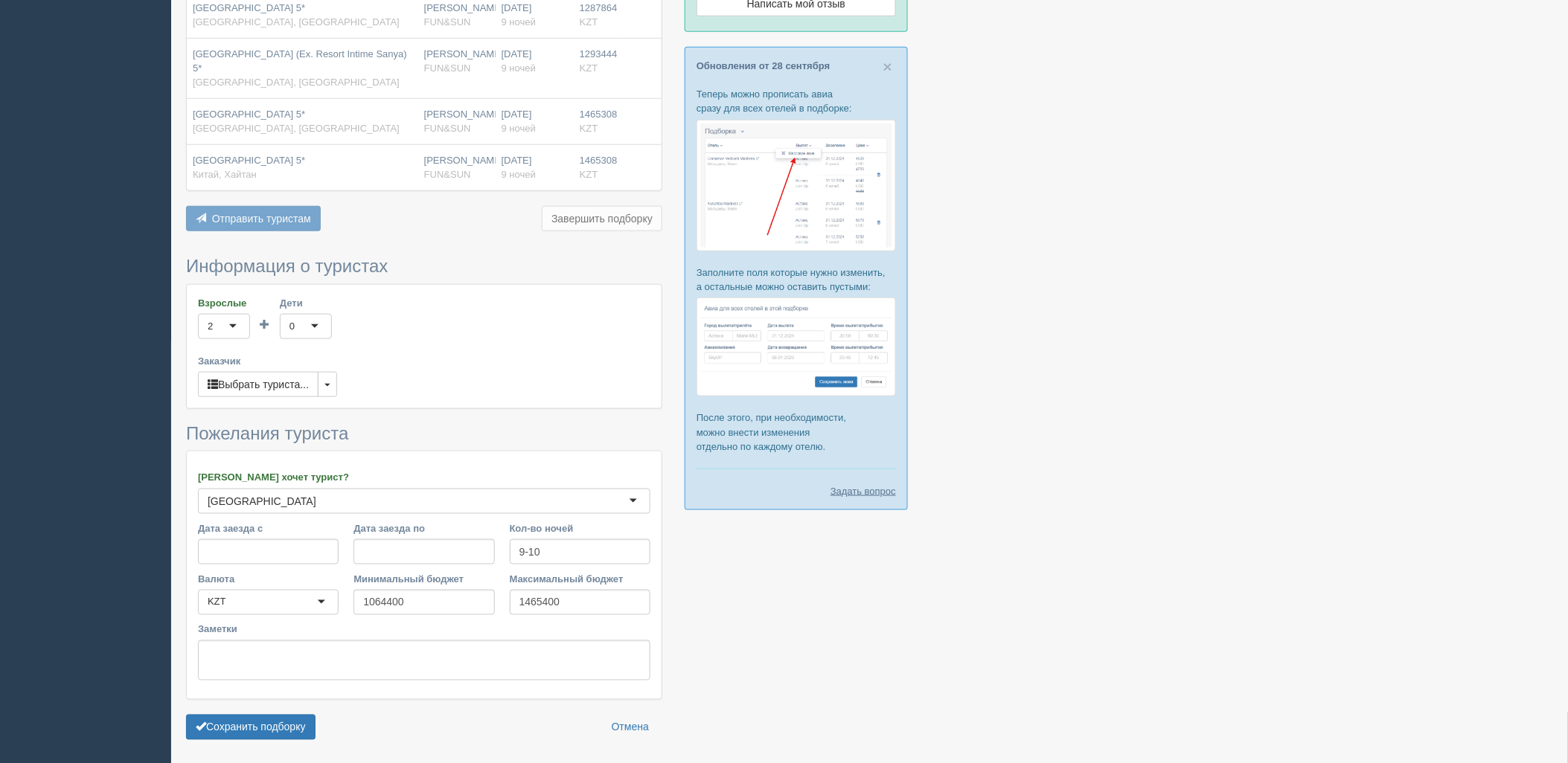
scroll to position [428, 0]
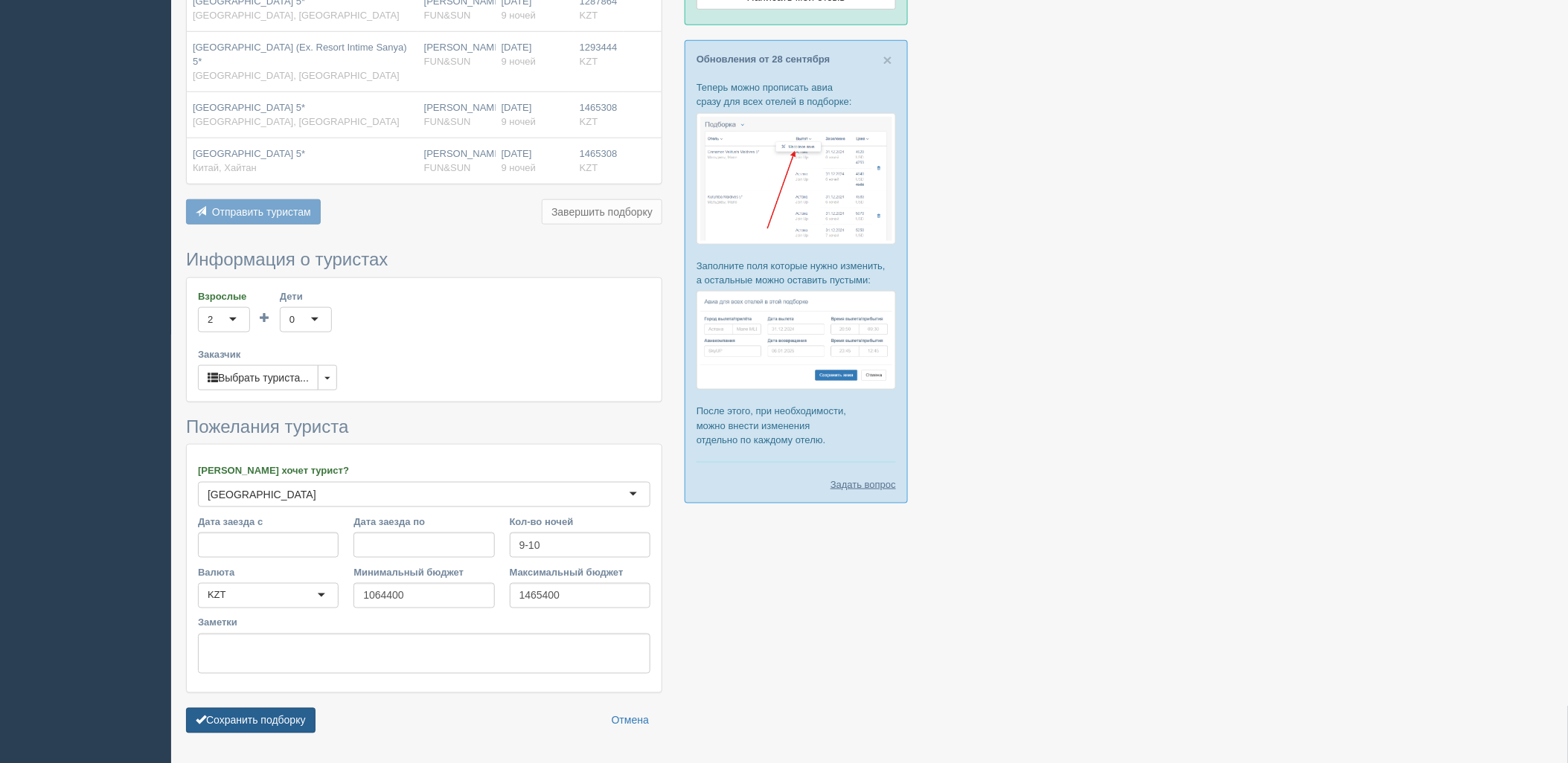
click at [279, 717] on button "Сохранить подборку" at bounding box center [251, 721] width 130 height 25
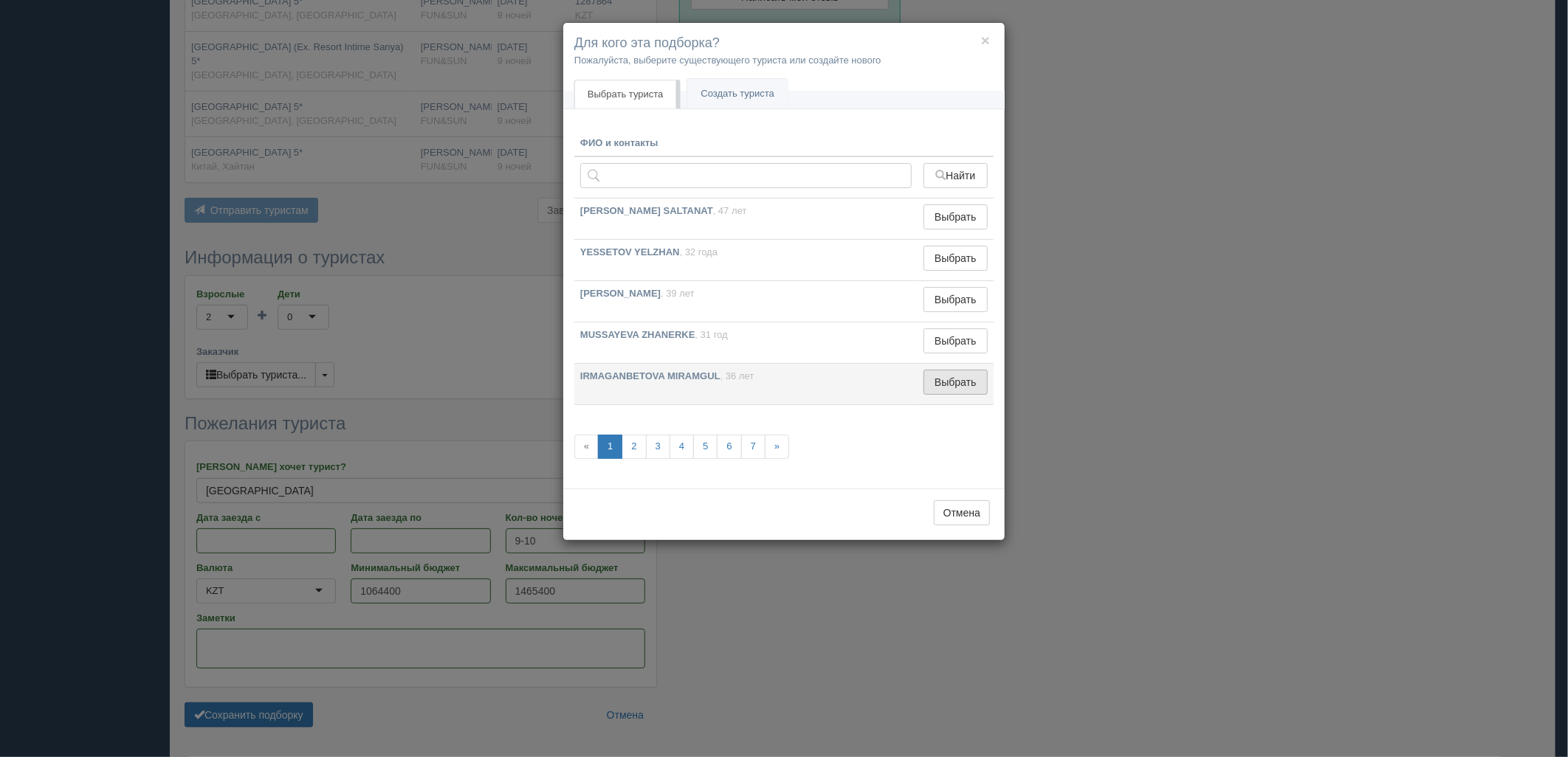
click at [946, 381] on button "Выбрать" at bounding box center [955, 382] width 64 height 25
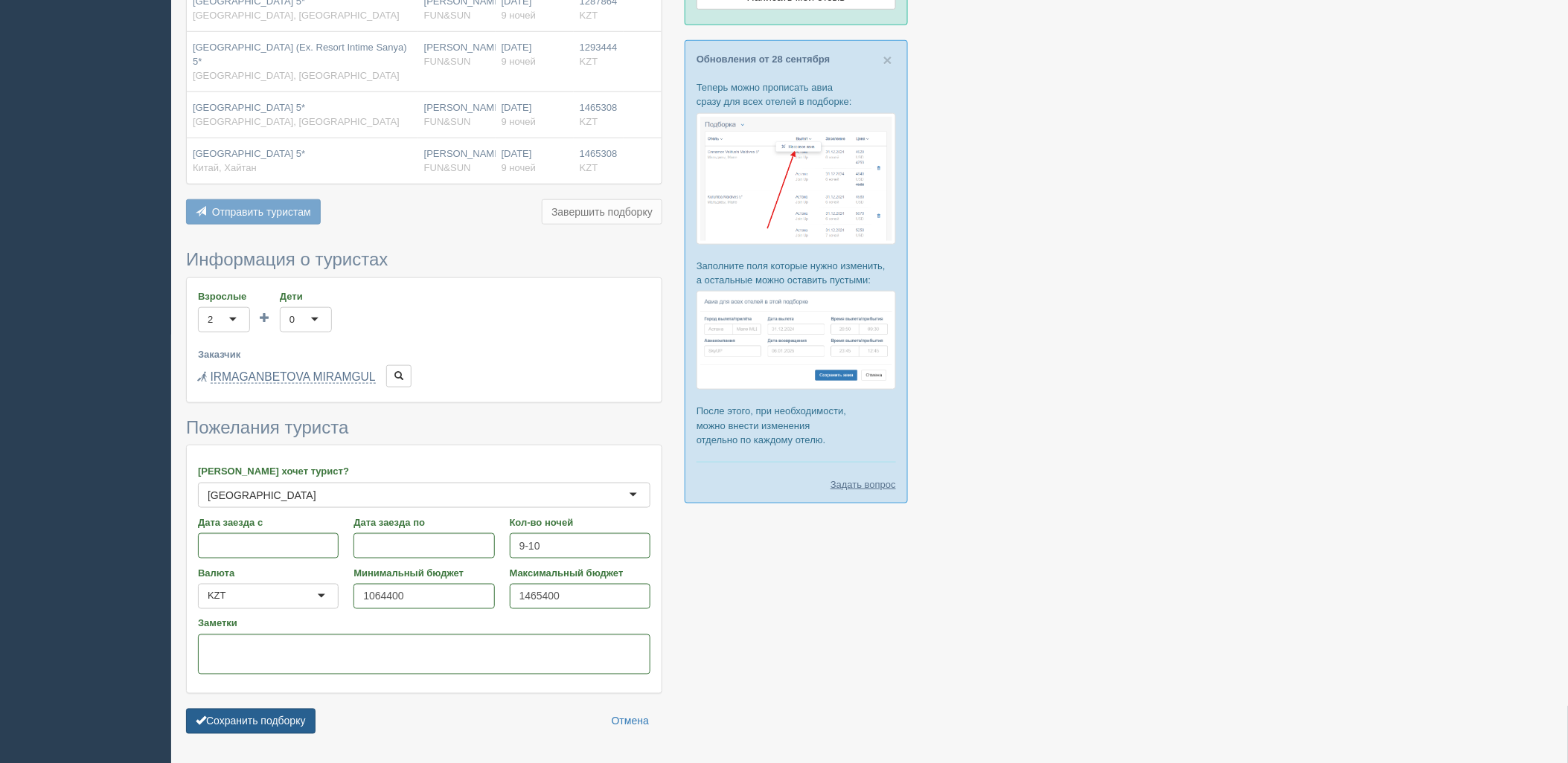
click at [305, 726] on button "Сохранить подборку" at bounding box center [251, 722] width 130 height 25
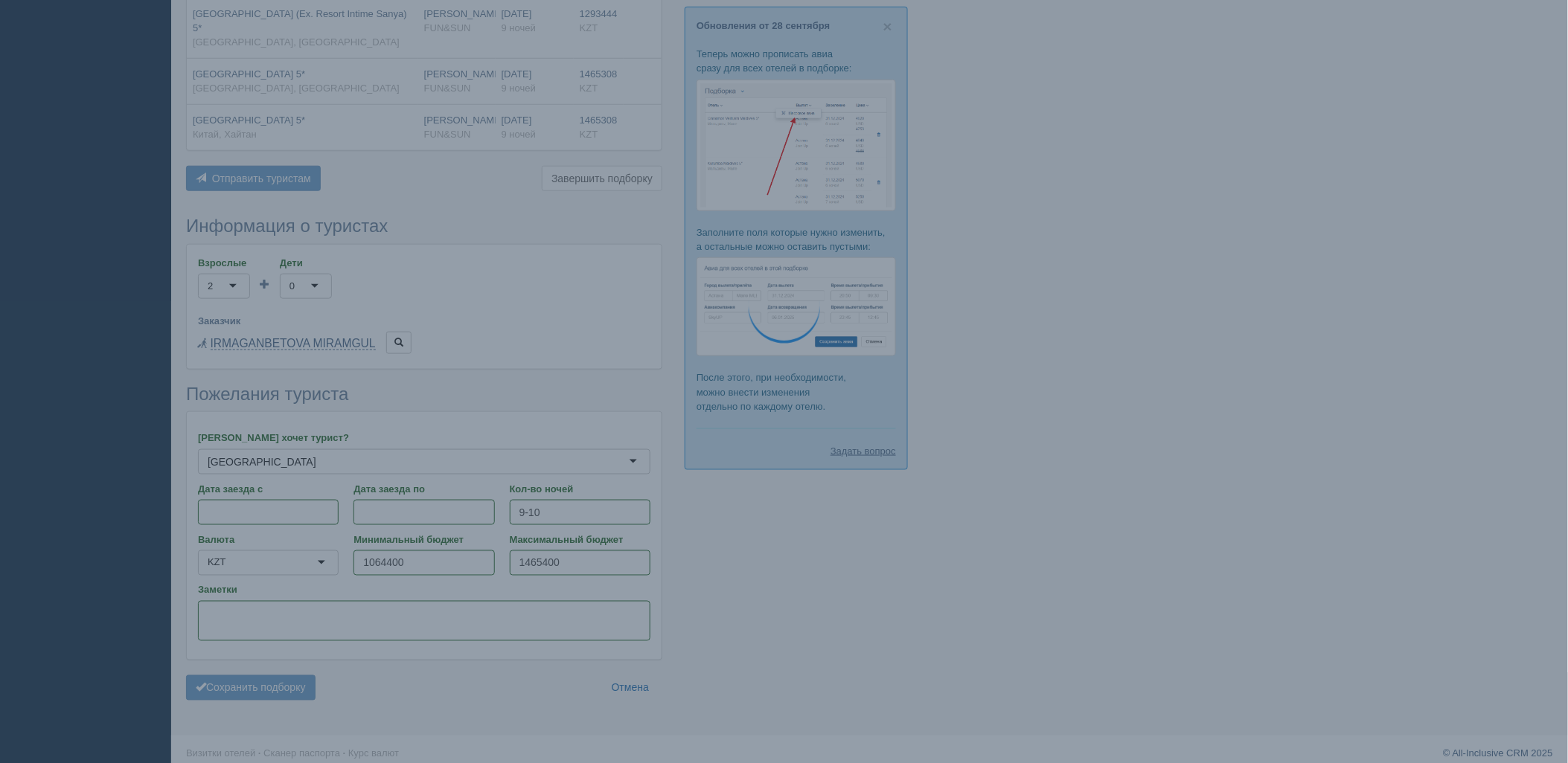
scroll to position [474, 0]
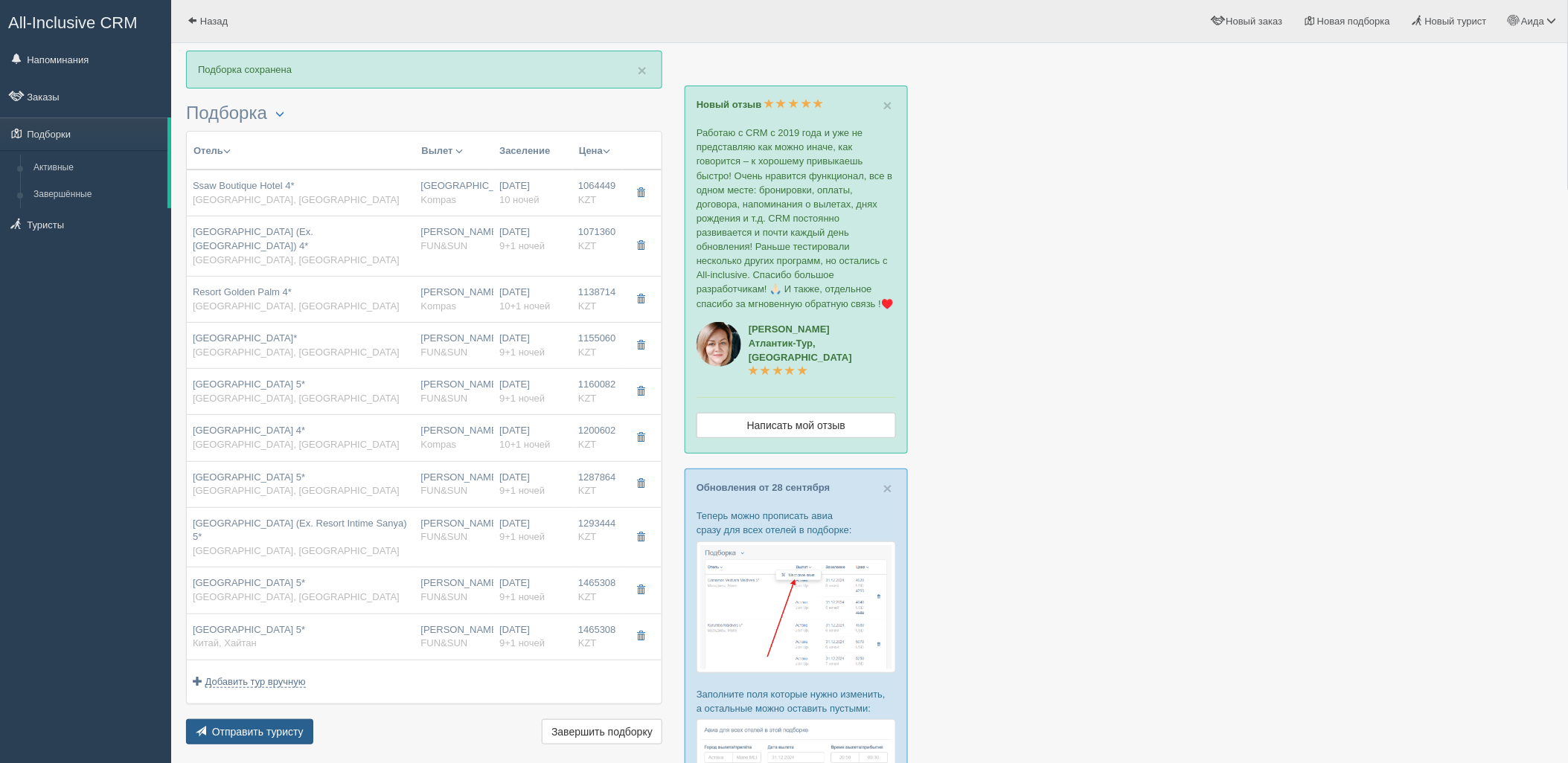
click at [309, 722] on button "Отправить туристу Отправить" at bounding box center [250, 732] width 127 height 25
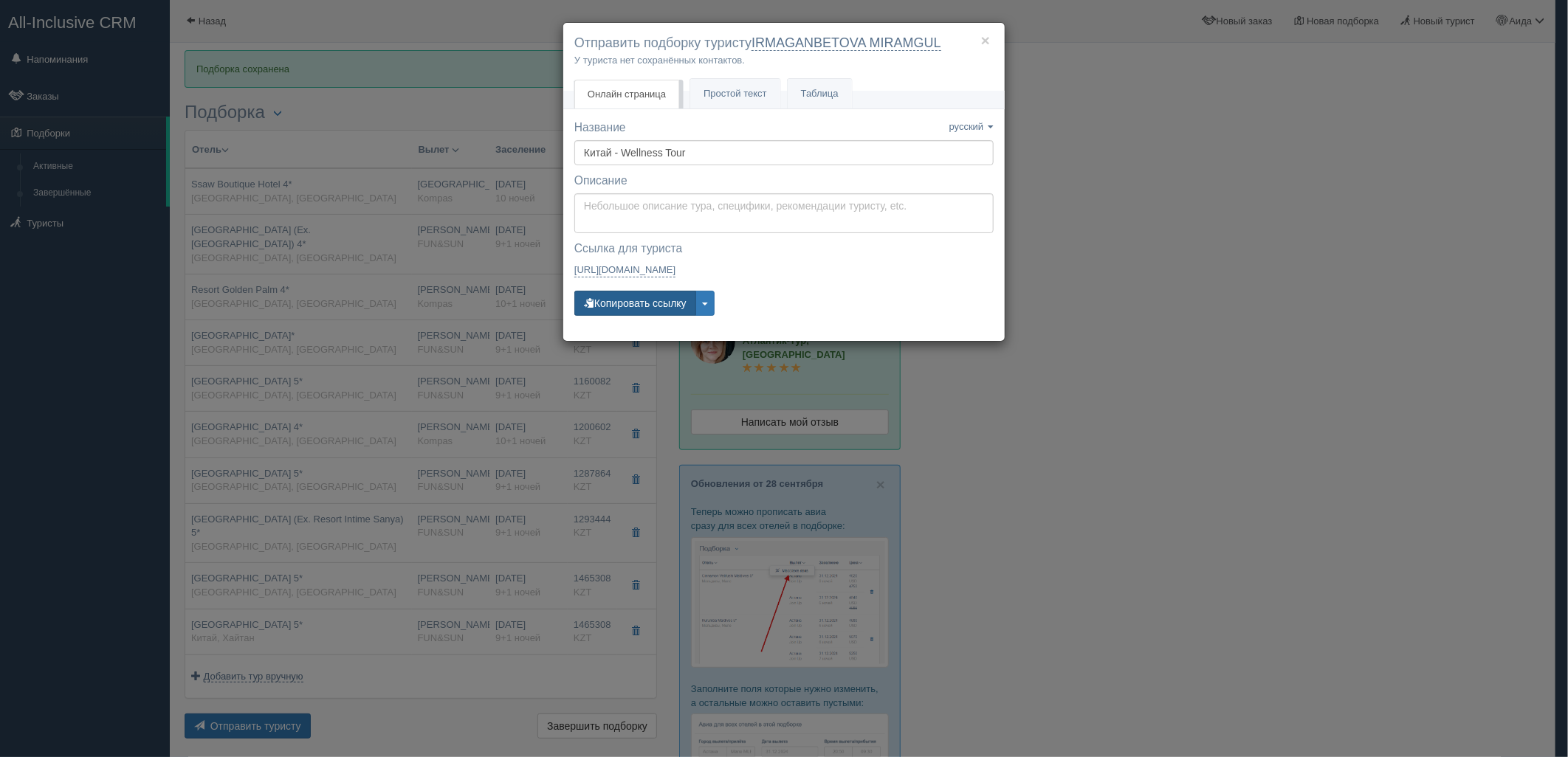
click at [641, 308] on button "Копировать ссылку" at bounding box center [634, 303] width 122 height 25
click at [1181, 287] on div "× Отправить подборку туристу IRMAGANBETOVA MIRAMGUL У туриста нет сохранённых к…" at bounding box center [784, 378] width 1568 height 757
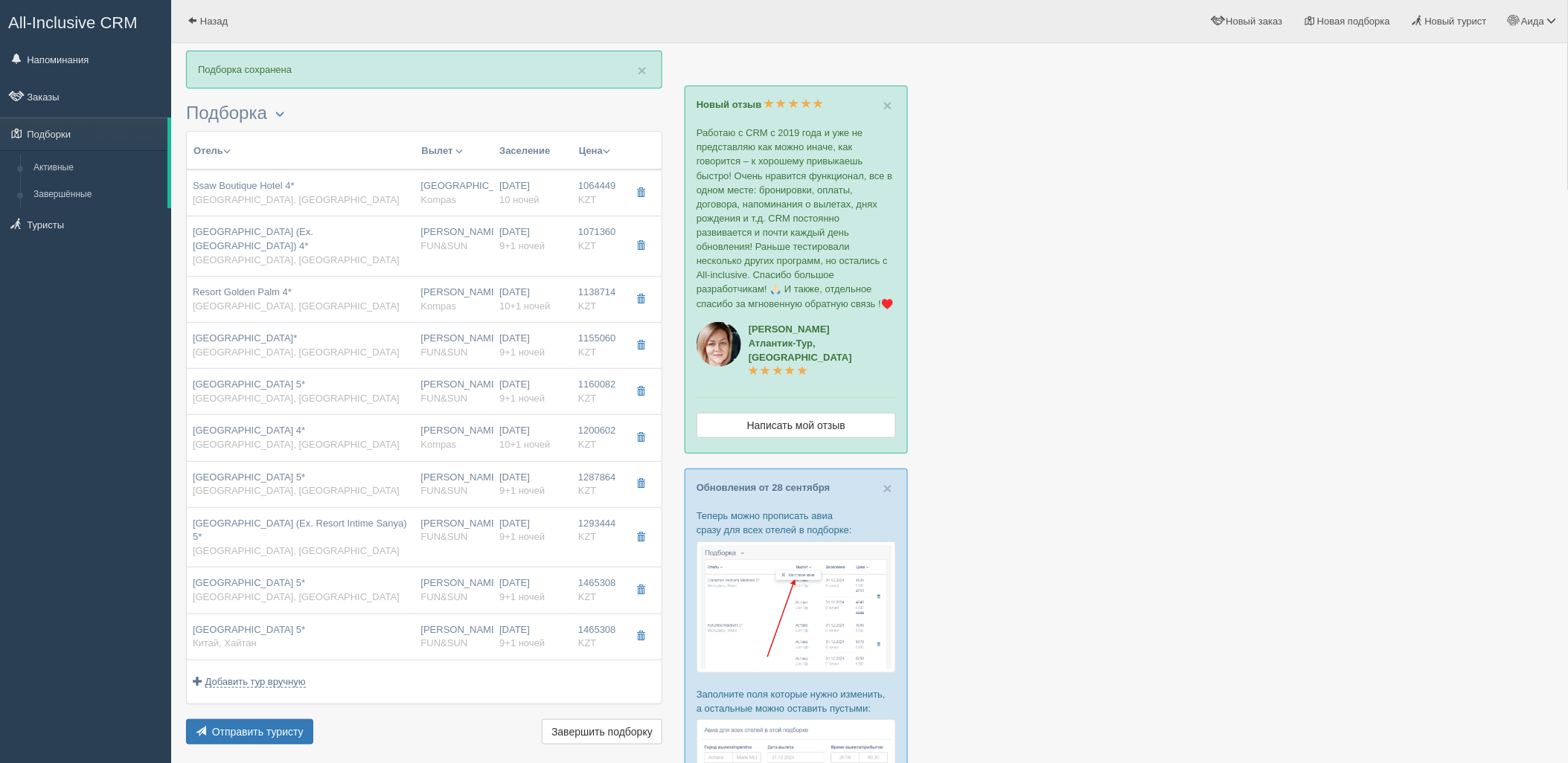
click at [273, 748] on div "Отправить туристу Отправить Завершить подборку Активировать подборку Добавить и…" at bounding box center [424, 733] width 476 height 29
click at [285, 733] on span "Отправить туристу" at bounding box center [258, 732] width 91 height 12
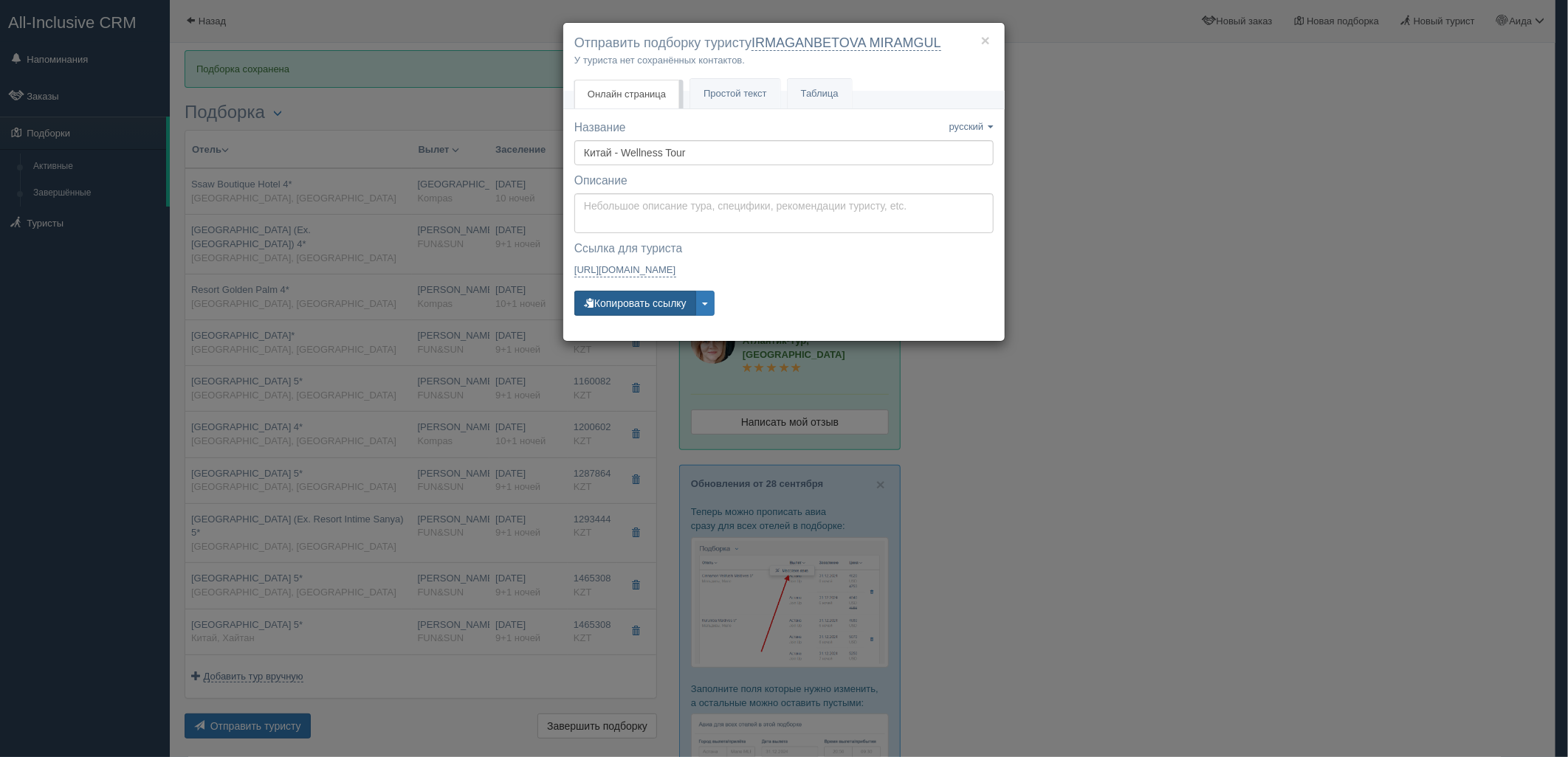
click at [605, 304] on button "Копировать ссылку" at bounding box center [634, 303] width 122 height 25
